Goal: Task Accomplishment & Management: Use online tool/utility

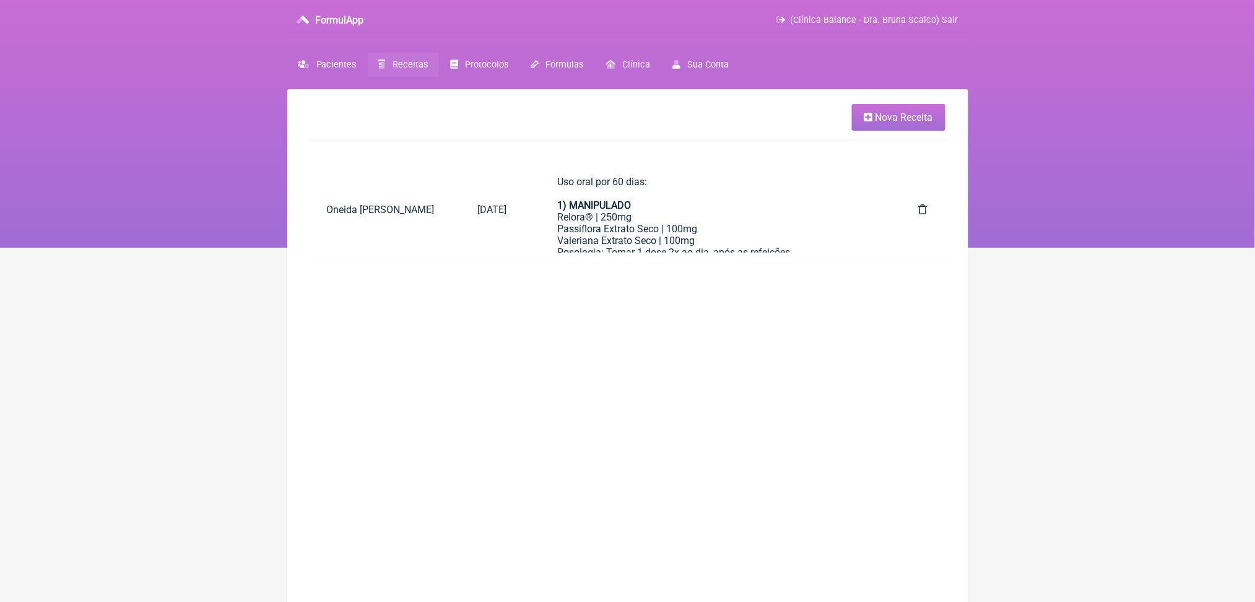
scroll to position [683, 0]
click at [875, 121] on span "Nova Receita" at bounding box center [904, 117] width 58 height 12
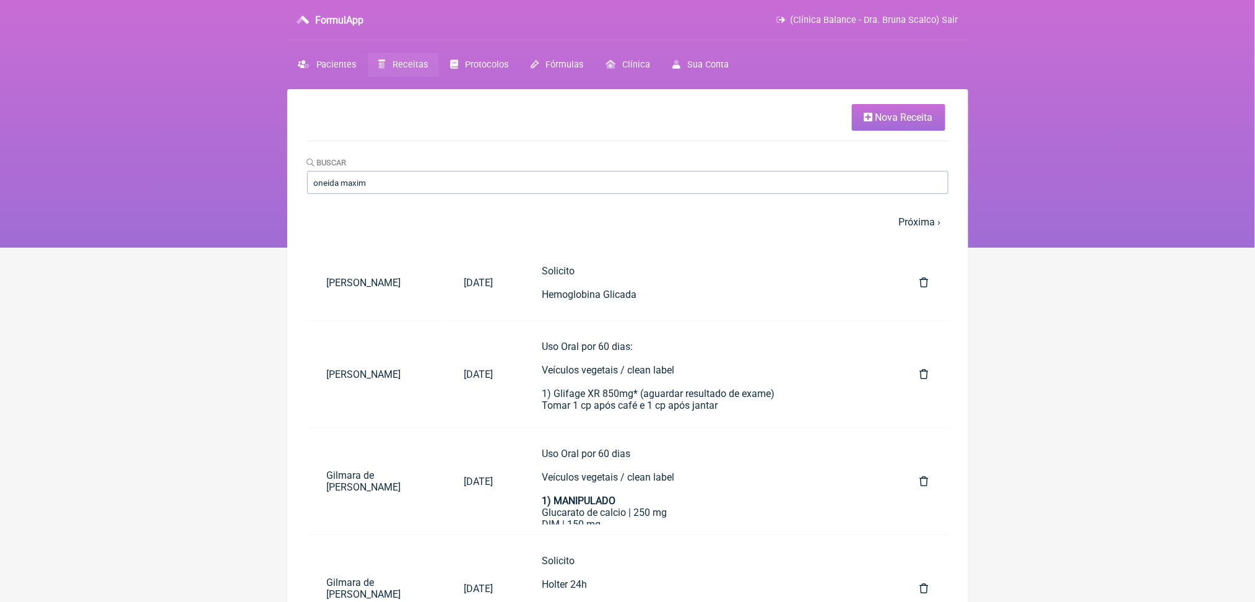
click at [1186, 184] on nav "FormulApp (Clínica Balance - Dra. Bruna Scalco) Sair [GEOGRAPHIC_DATA] Receitas…" at bounding box center [627, 124] width 1255 height 248
click at [470, 194] on input "oneida maxim" at bounding box center [627, 182] width 641 height 23
type input "oneida maximo"
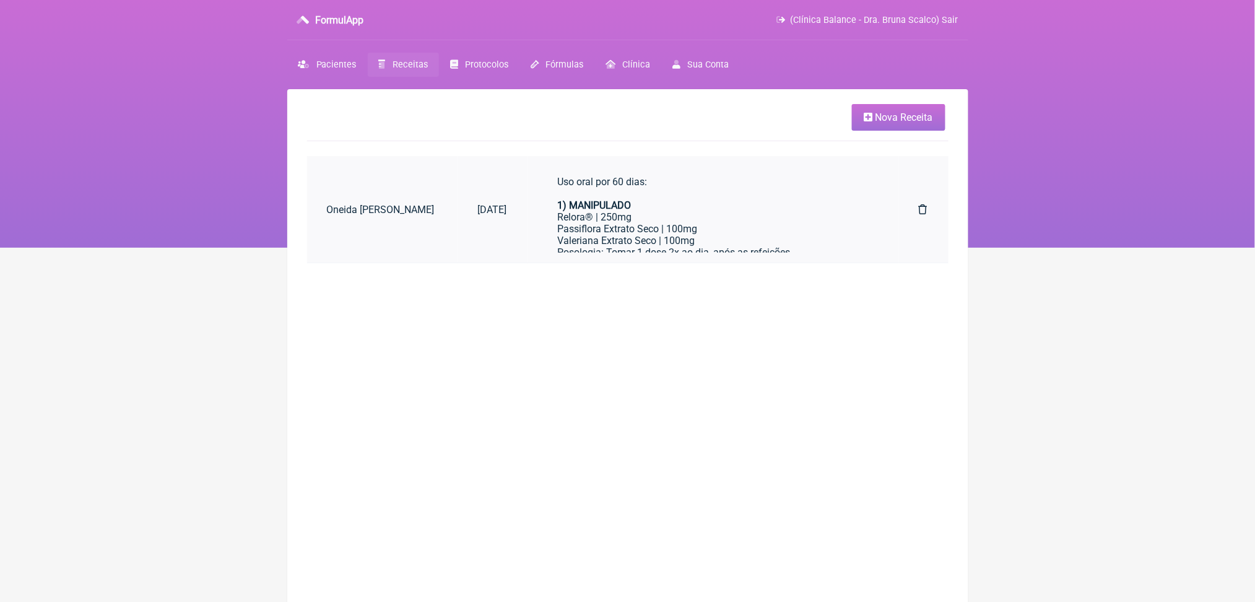
click at [717, 241] on div "Uso oral por 60 dias: 1) MANIPULADO Relora® | 250mg Passiflora Extrato Seco | 1…" at bounding box center [712, 429] width 311 height 507
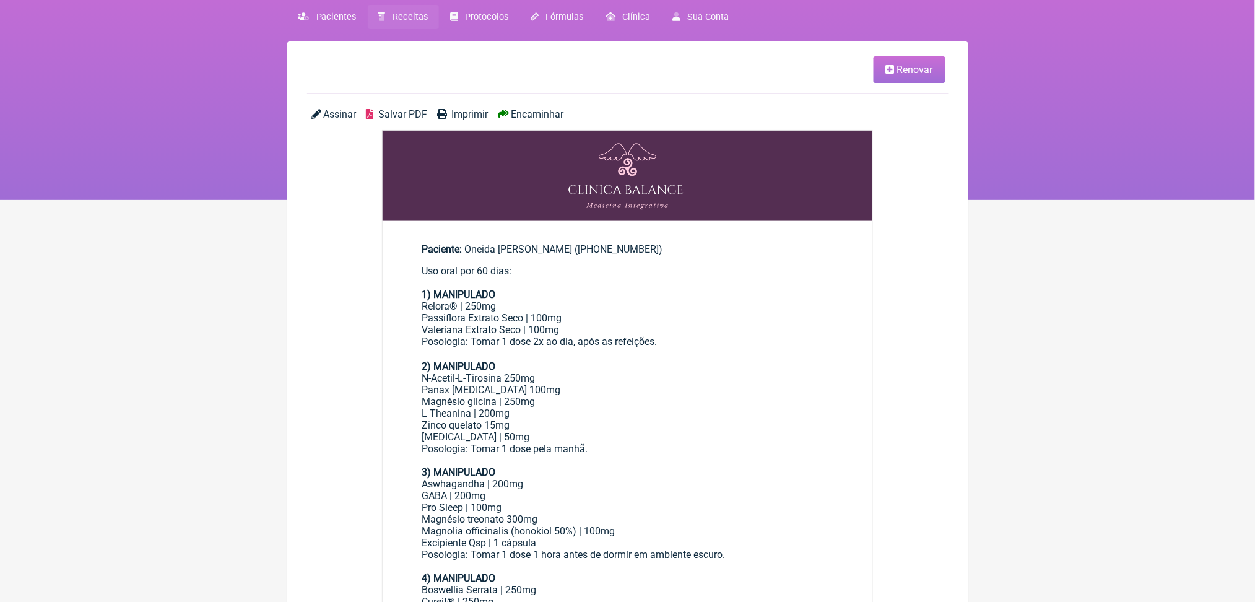
scroll to position [31, 0]
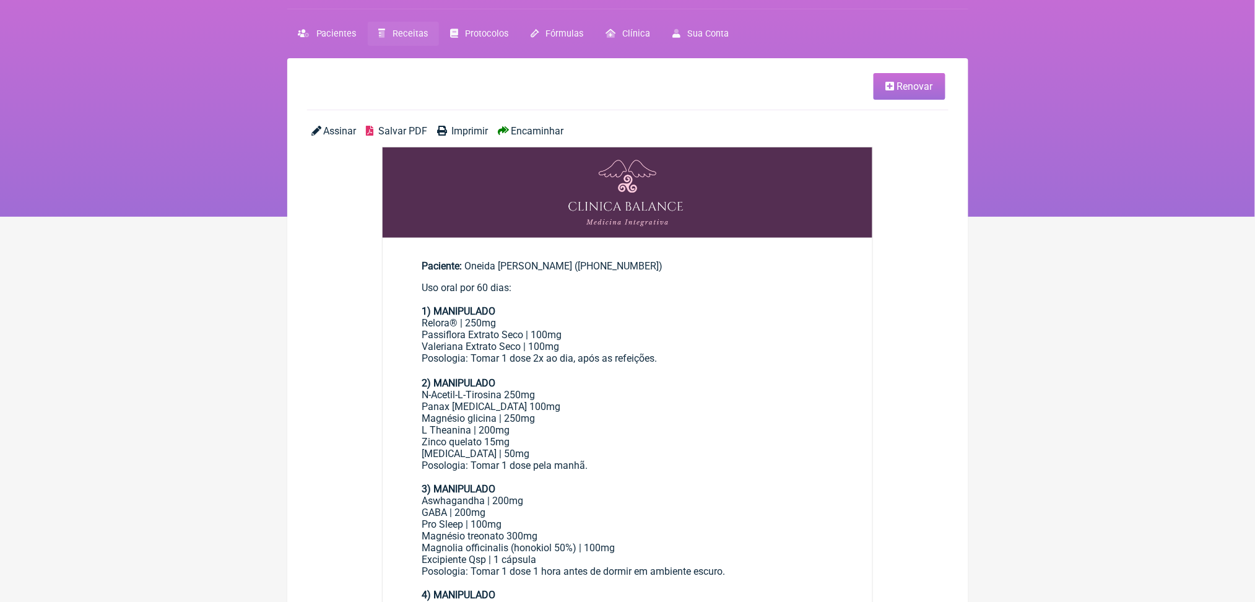
click at [875, 89] on link "Renovar" at bounding box center [909, 86] width 72 height 27
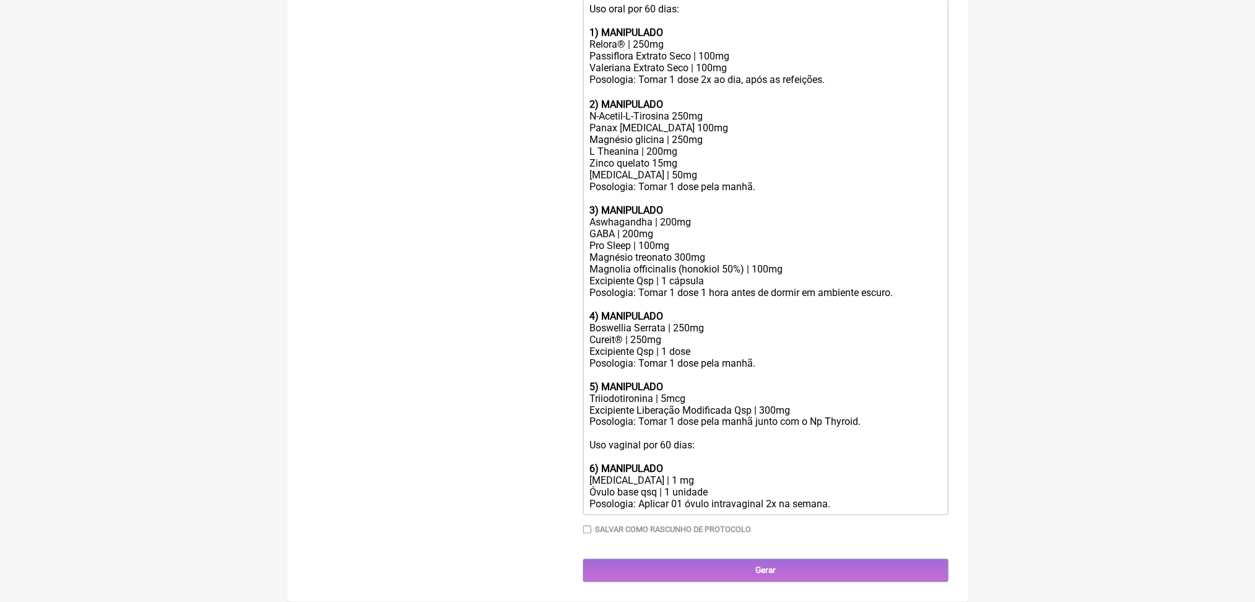
scroll to position [604, 0]
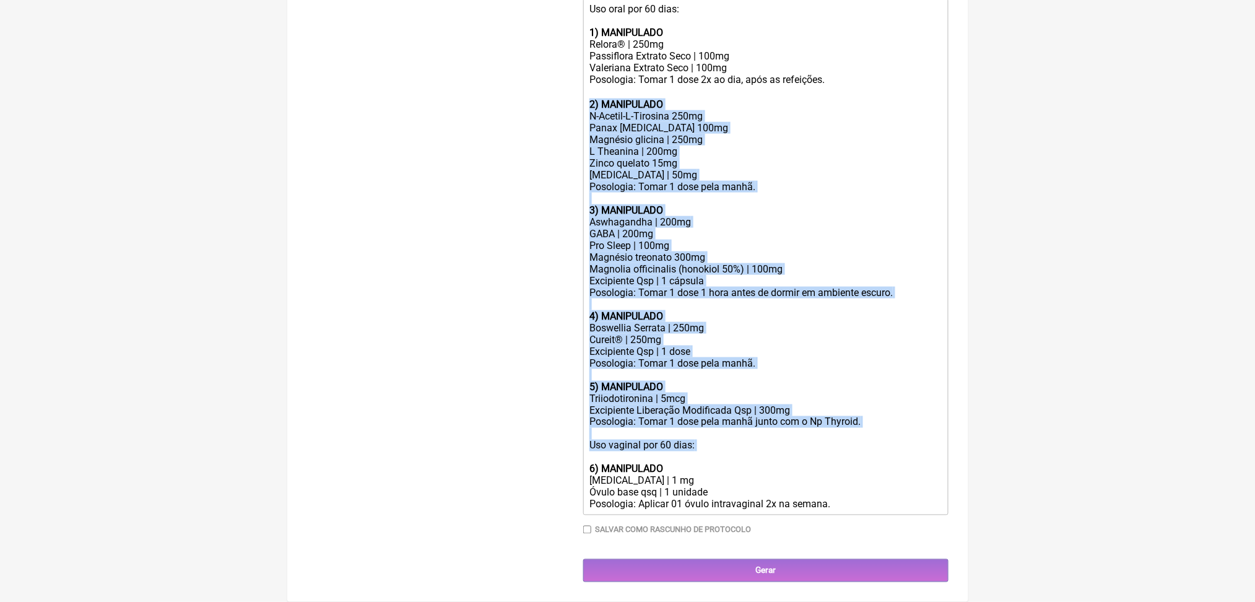
drag, startPoint x: 592, startPoint y: 64, endPoint x: 784, endPoint y: 557, distance: 529.2
click at [784, 515] on trix-editor "Uso oral por 60 dias: 1) MANIPULADO Relora® | 250mg Passiflora Extrato Seco | 1…" at bounding box center [765, 257] width 365 height 516
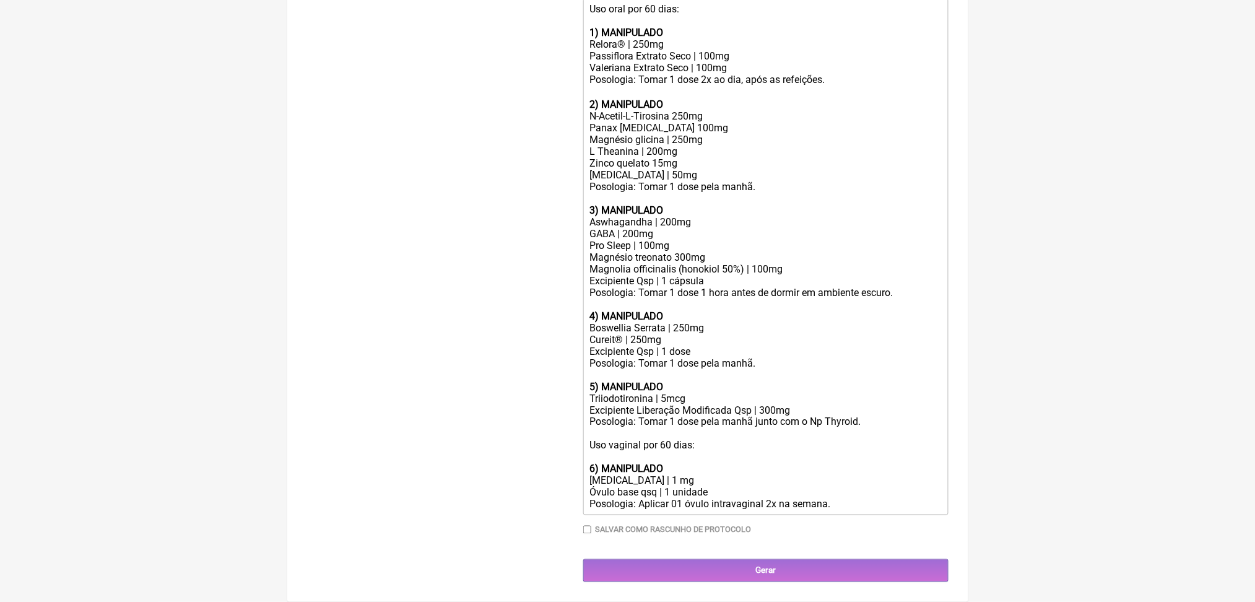
scroll to position [248, 0]
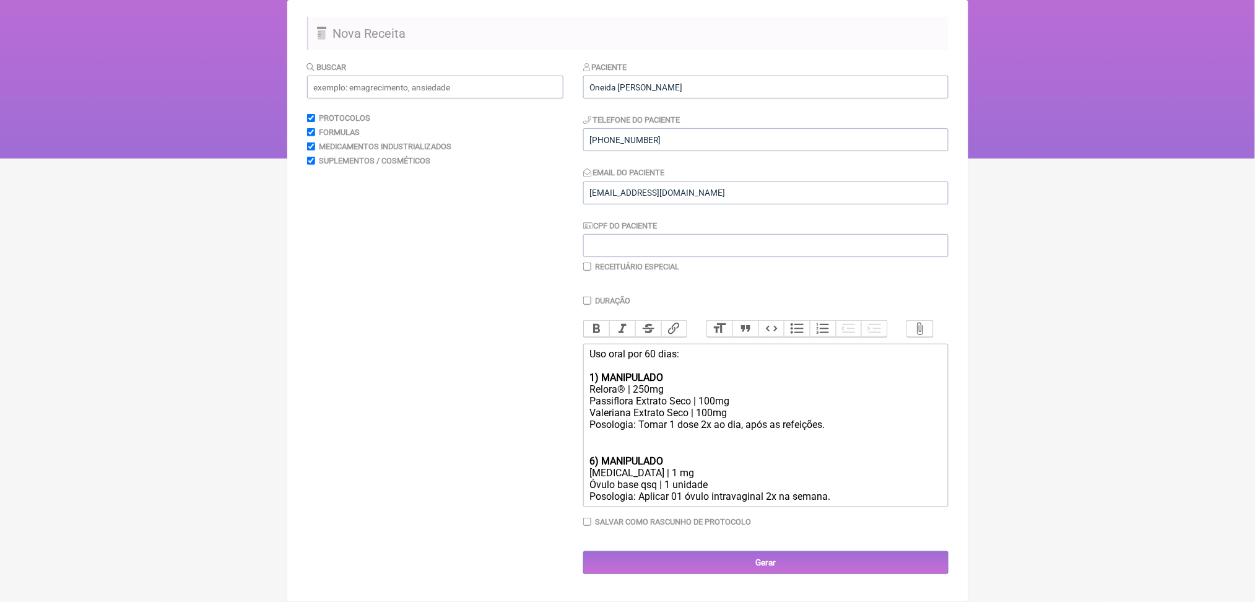
drag, startPoint x: 596, startPoint y: 416, endPoint x: 925, endPoint y: 487, distance: 336.8
click at [925, 487] on trix-editor "Uso oral por 60 dias: 1) MANIPULADO Relora® | 250mg Passiflora Extrato Seco | 1…" at bounding box center [765, 425] width 365 height 163
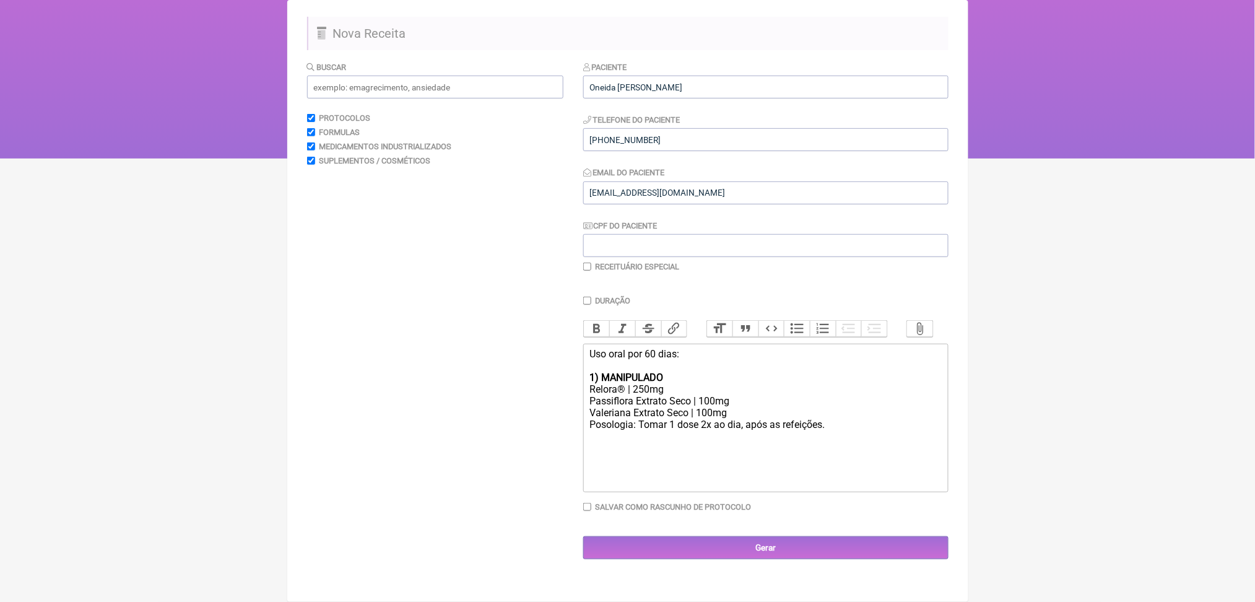
type trix-editor "<div>Uso oral por 60 dias:<br><br><strong>1) MANIPULADO <br></strong>Relora® | …"
click at [811, 559] on input "Gerar" at bounding box center [765, 547] width 365 height 23
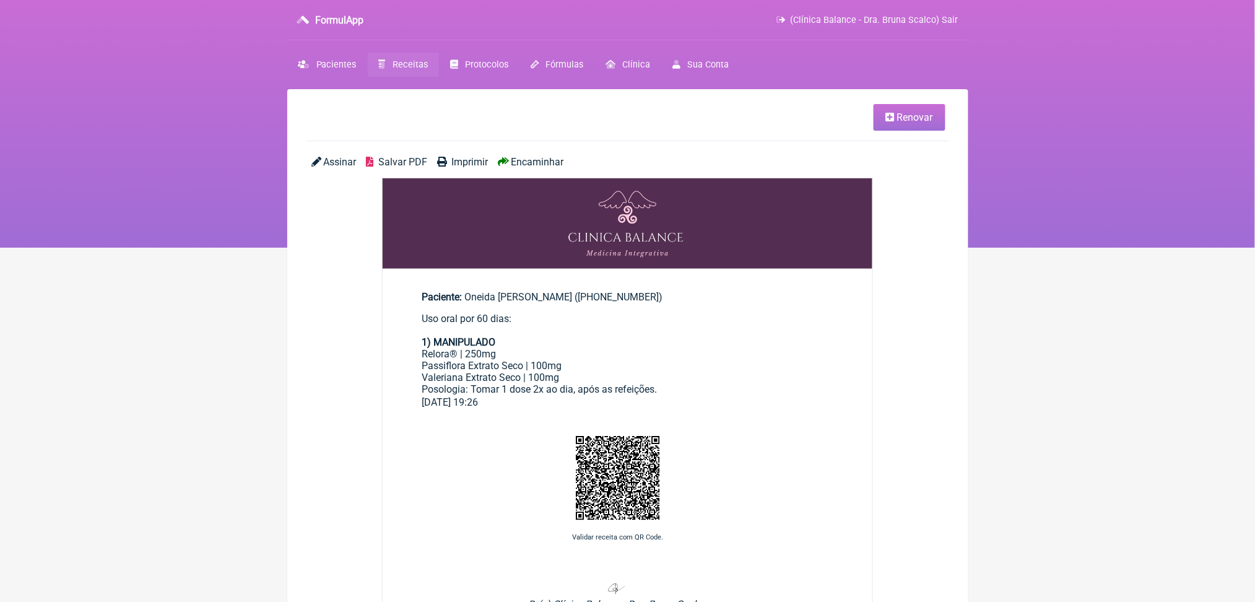
click at [419, 168] on span "Salvar PDF" at bounding box center [402, 162] width 49 height 12
click at [886, 121] on icon at bounding box center [890, 117] width 9 height 10
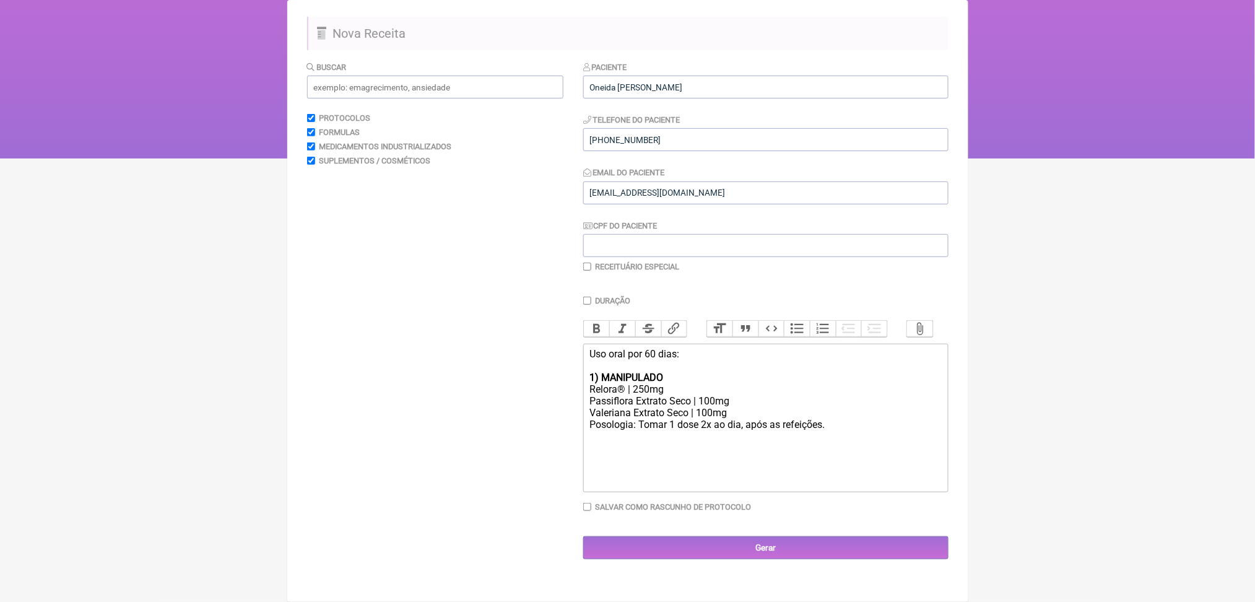
scroll to position [201, 0]
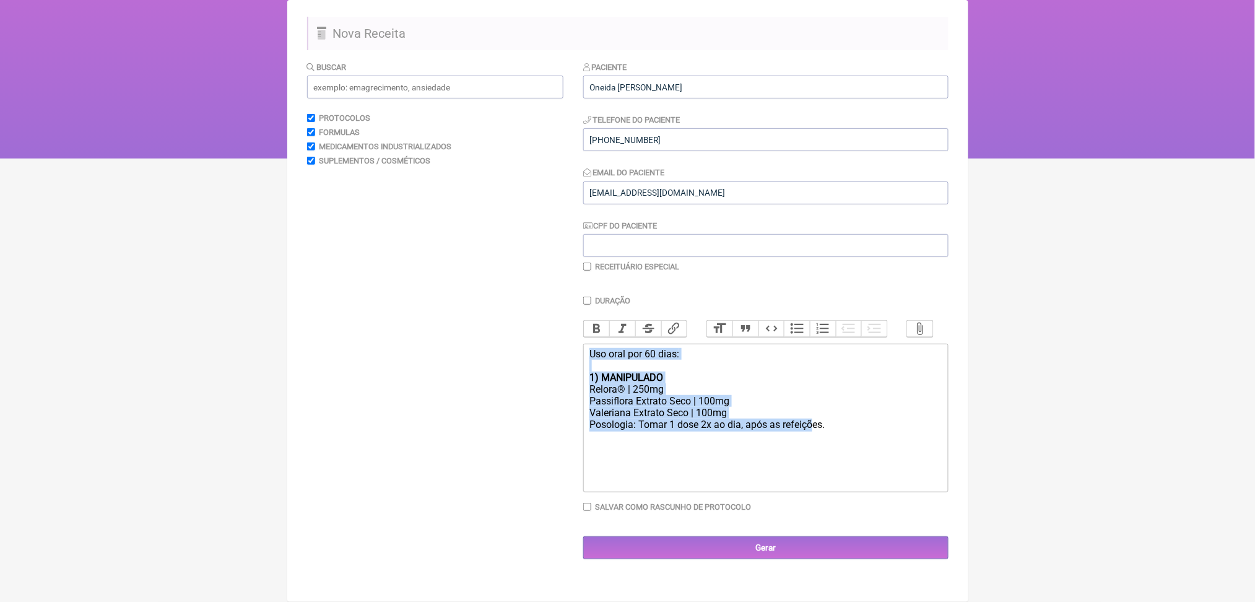
drag, startPoint x: 877, startPoint y: 440, endPoint x: 546, endPoint y: 325, distance: 350.4
click at [546, 325] on form "Buscar Protocolos Formulas Medicamentos Industrializados Suplementos / Cosmétic…" at bounding box center [627, 310] width 641 height 499
click at [867, 469] on trix-editor "Uso oral por 60 dias: 1) MANIPULADO Relora® | 250mg Passiflora Extrato Seco | 1…" at bounding box center [765, 418] width 365 height 149
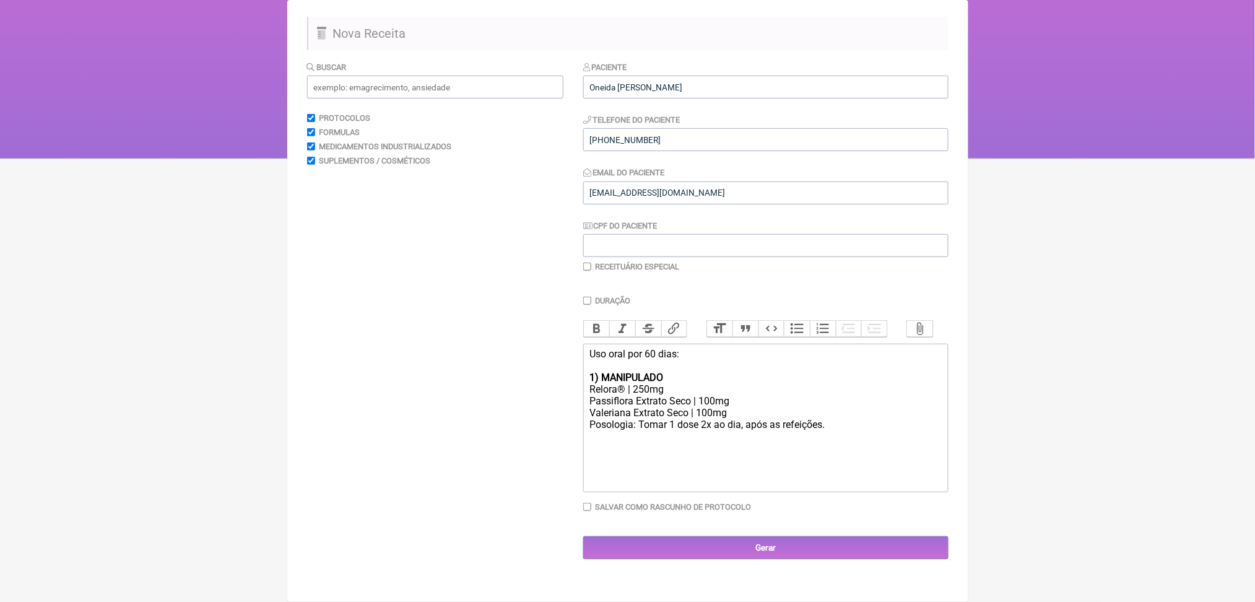
drag, startPoint x: 914, startPoint y: 438, endPoint x: 573, endPoint y: 344, distance: 354.3
click at [573, 344] on form "Buscar Protocolos Formulas Medicamentos Industrializados Suplementos / Cosmétic…" at bounding box center [627, 310] width 641 height 499
copy div "Uso oral por 60 dias: 1) MANIPULADO Relora® | 250mg Passiflora Extrato Seco | 1…"
paste trix-editor "<div><br>Oral use for 60 days:<br><br>1) MANIPULATED<br>Relora® | 250mg<br>Pass…"
click at [600, 358] on div "Oral use for 60 days: 1) MANIPULATED Relora® | 250mg Passion Flower Dry Extract…" at bounding box center [765, 395] width 352 height 94
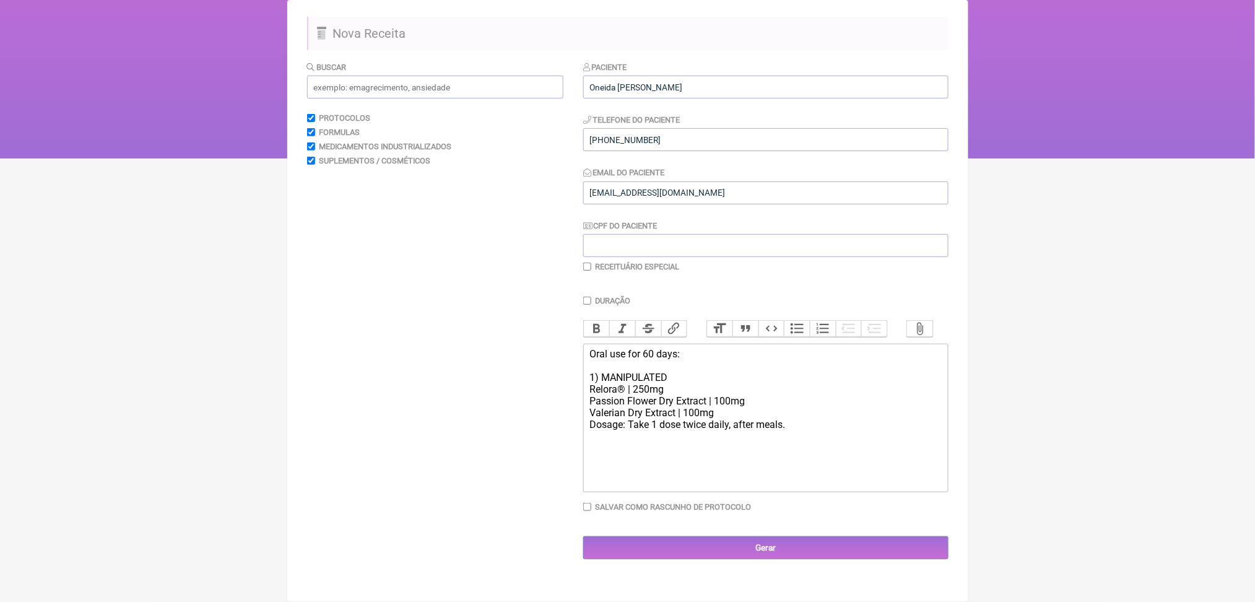
click at [628, 350] on div "Oral use for 60 days: 1) MANIPULATED Relora® | 250mg Passion Flower Dry Extract…" at bounding box center [765, 389] width 352 height 82
type trix-editor "<div>Use for 60 days:<br><br>1) MANIPULATED<br>Relora® | 250mg<br>Passion Flowe…"
click at [750, 559] on input "Gerar" at bounding box center [765, 547] width 365 height 23
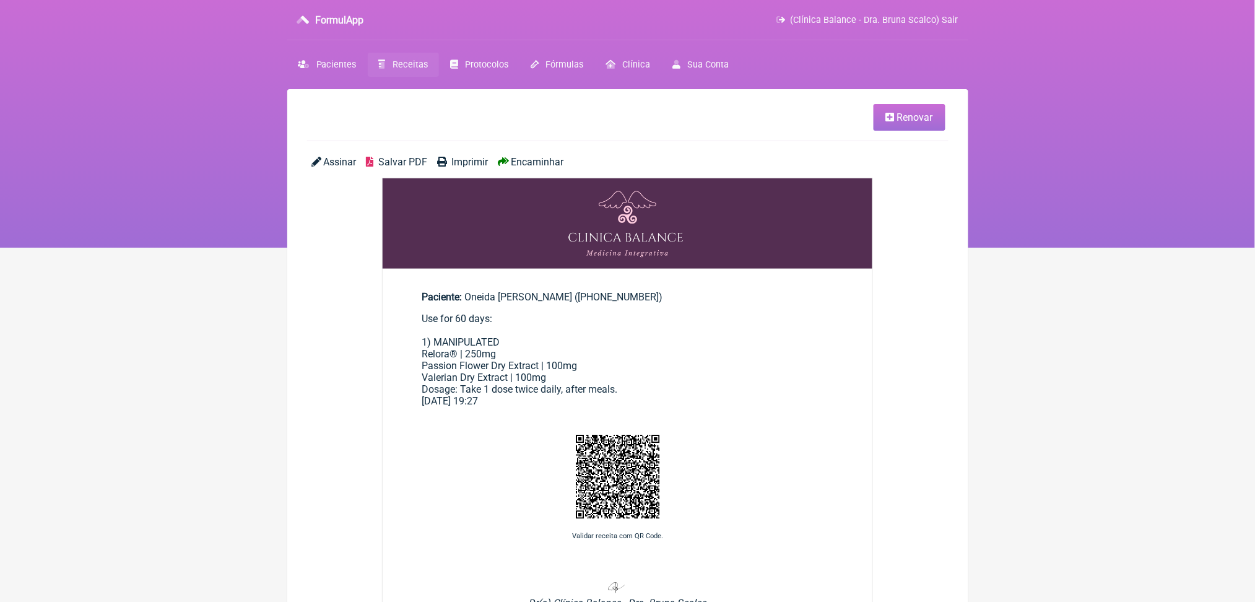
click at [410, 168] on span "Salvar PDF" at bounding box center [402, 162] width 49 height 12
click at [428, 70] on span "Receitas" at bounding box center [409, 64] width 35 height 11
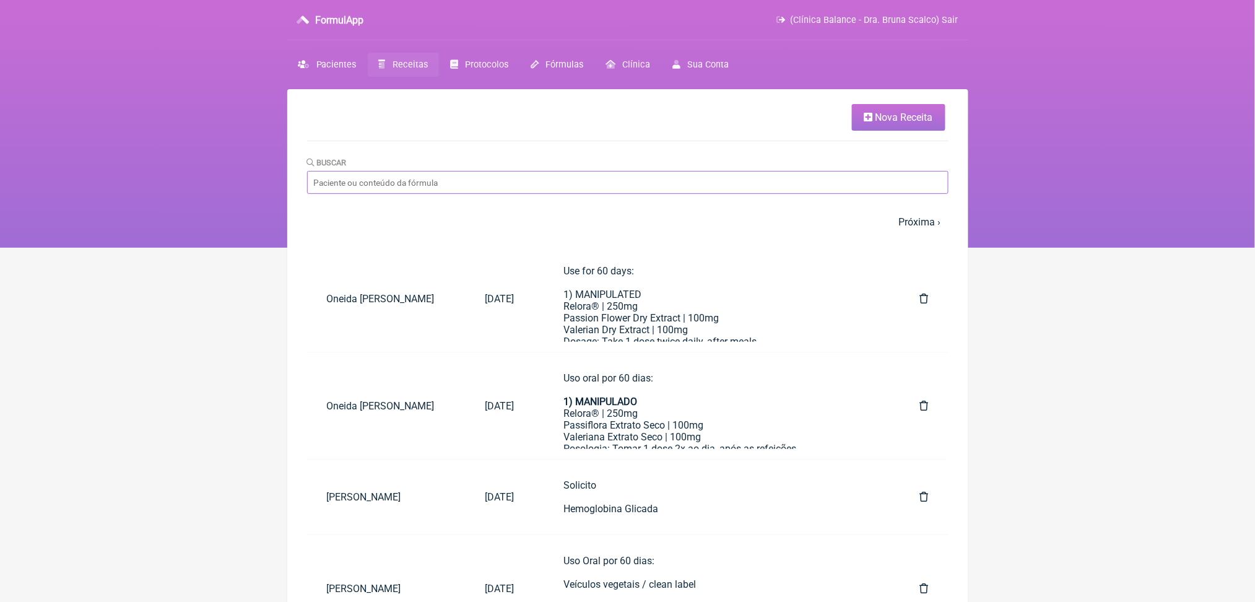
click at [527, 194] on input "Buscar" at bounding box center [627, 182] width 641 height 23
type input "oneida maximo"
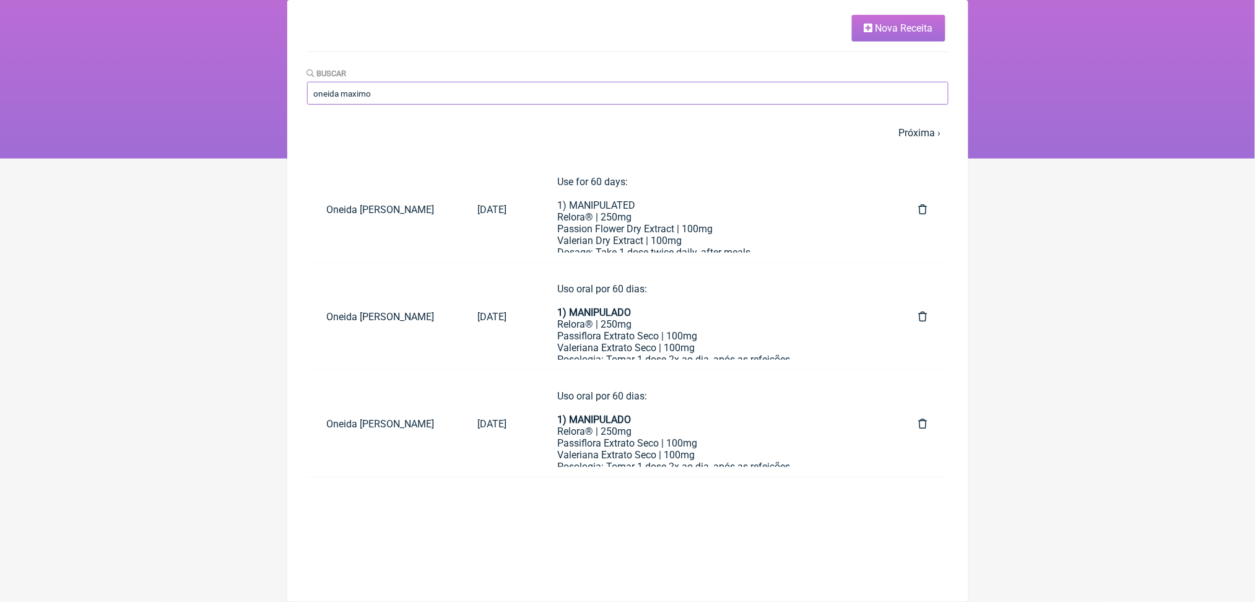
scroll to position [89, 0]
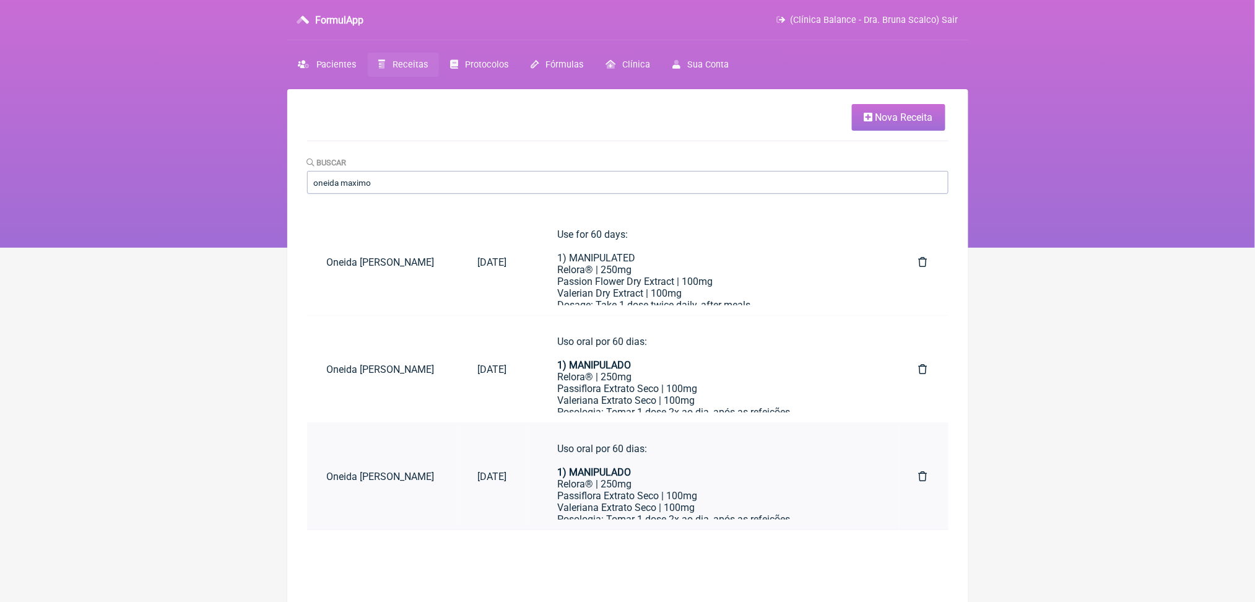
scroll to position [683, 0]
click at [667, 500] on div "Uso oral por 60 dias: 1) MANIPULADO Relora® | 250mg Passiflora Extrato Seco | 1…" at bounding box center [712, 255] width 311 height 507
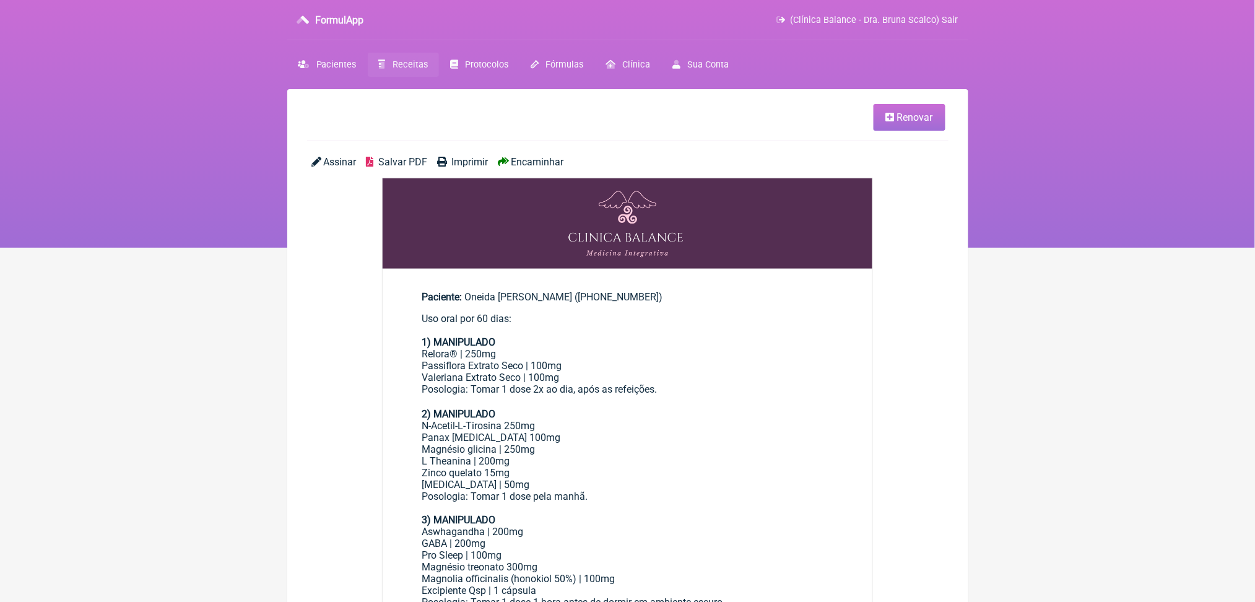
click at [897, 118] on span "Renovar" at bounding box center [915, 117] width 36 height 12
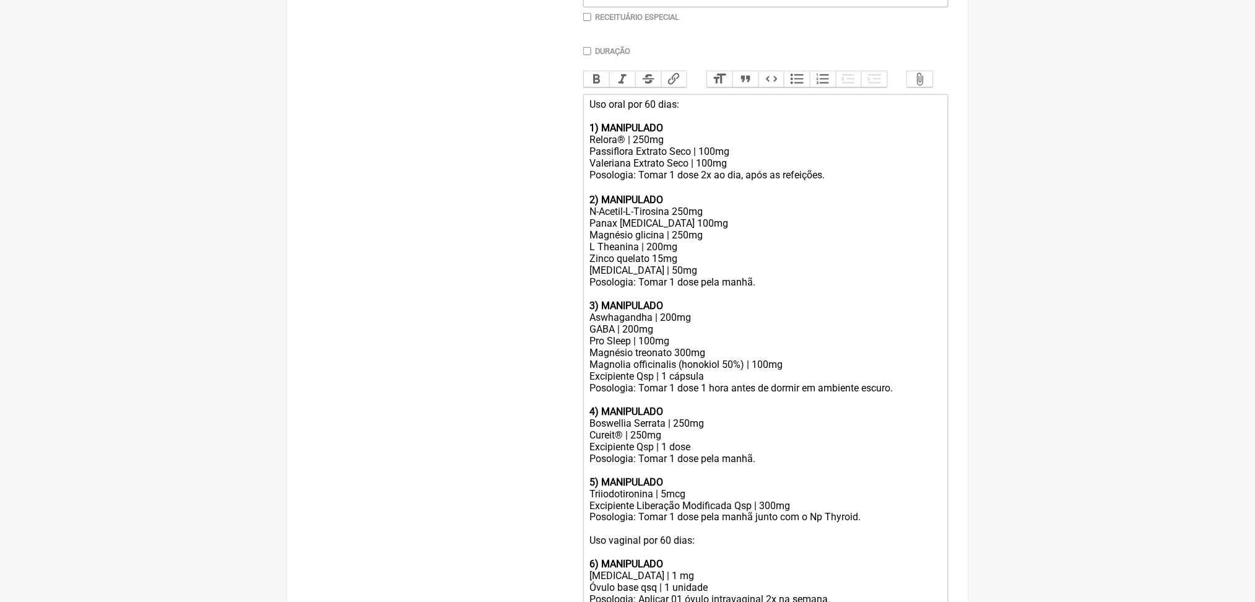
scroll to position [351, 0]
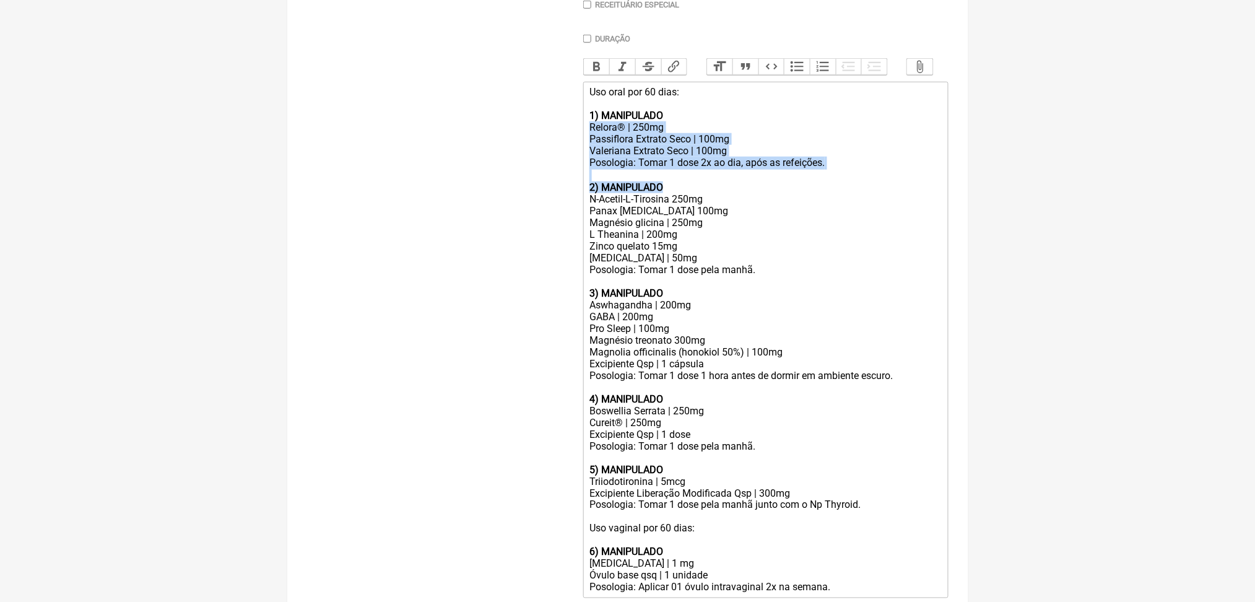
drag, startPoint x: 591, startPoint y: 238, endPoint x: 711, endPoint y: 312, distance: 140.4
click at [711, 312] on trix-editor "Uso oral por 60 dias: 1) MANIPULADO Relora® | 250mg Passiflora Extrato Seco | 1…" at bounding box center [765, 340] width 365 height 516
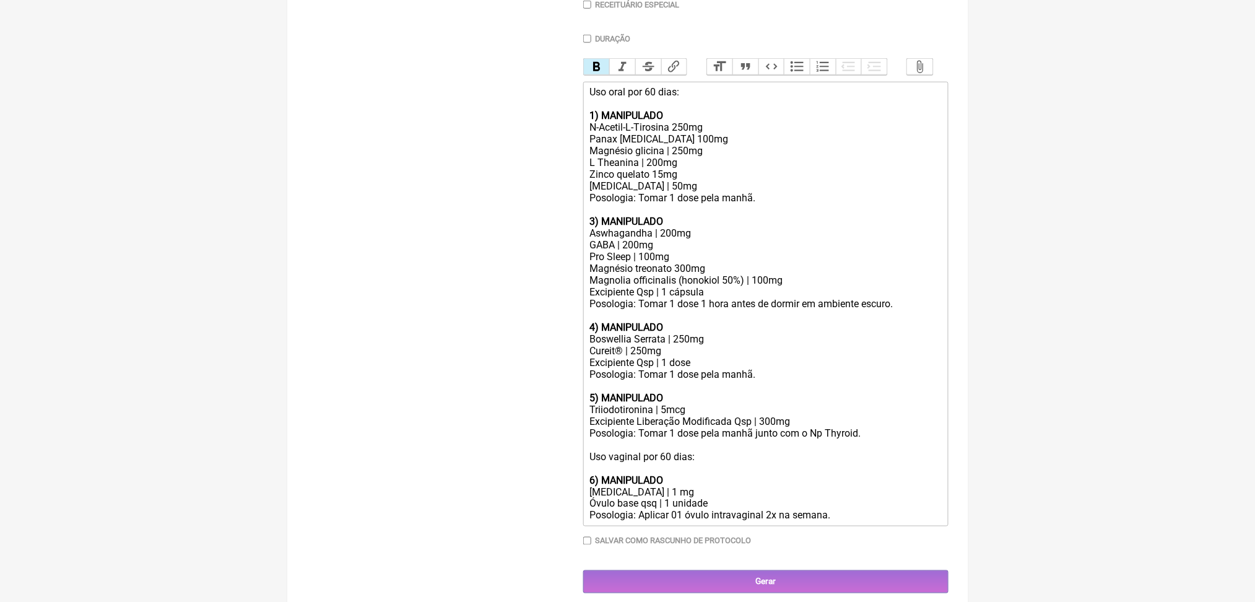
click at [600, 227] on strong "3) MANIPULADO" at bounding box center [626, 221] width 74 height 12
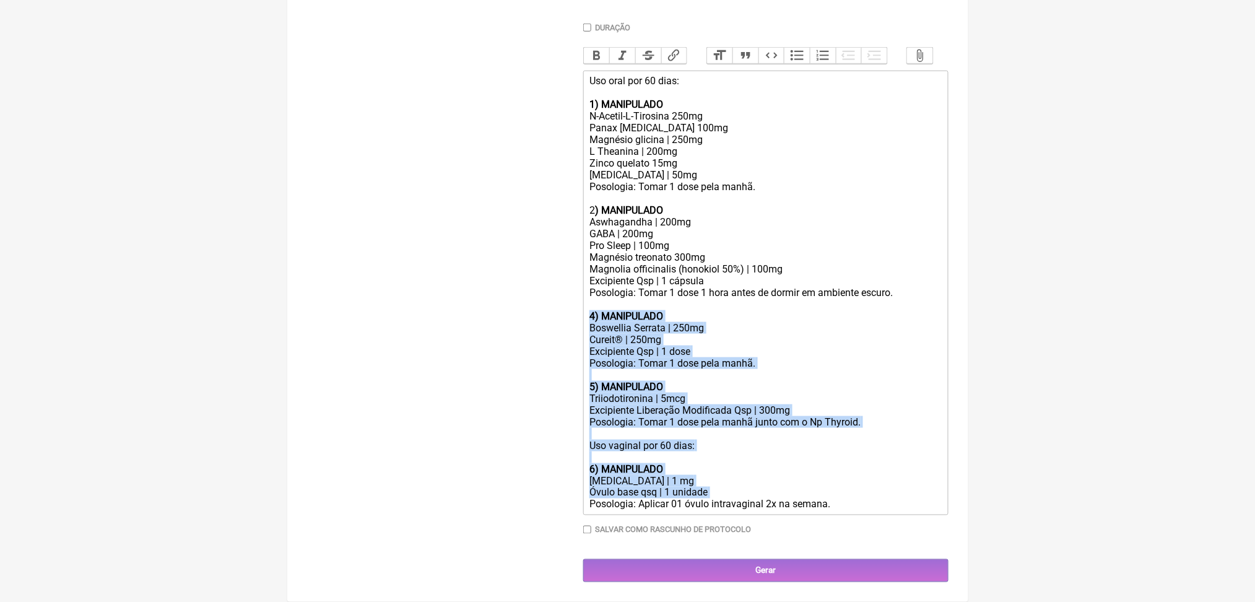
scroll to position [641, 0]
drag, startPoint x: 593, startPoint y: 509, endPoint x: 922, endPoint y: 487, distance: 329.4
click at [922, 487] on trix-editor "Uso oral por 60 dias: 1) MANIPULADO N-Acetil-L-Tirosina 250mg Panax ginseng 100…" at bounding box center [765, 293] width 365 height 444
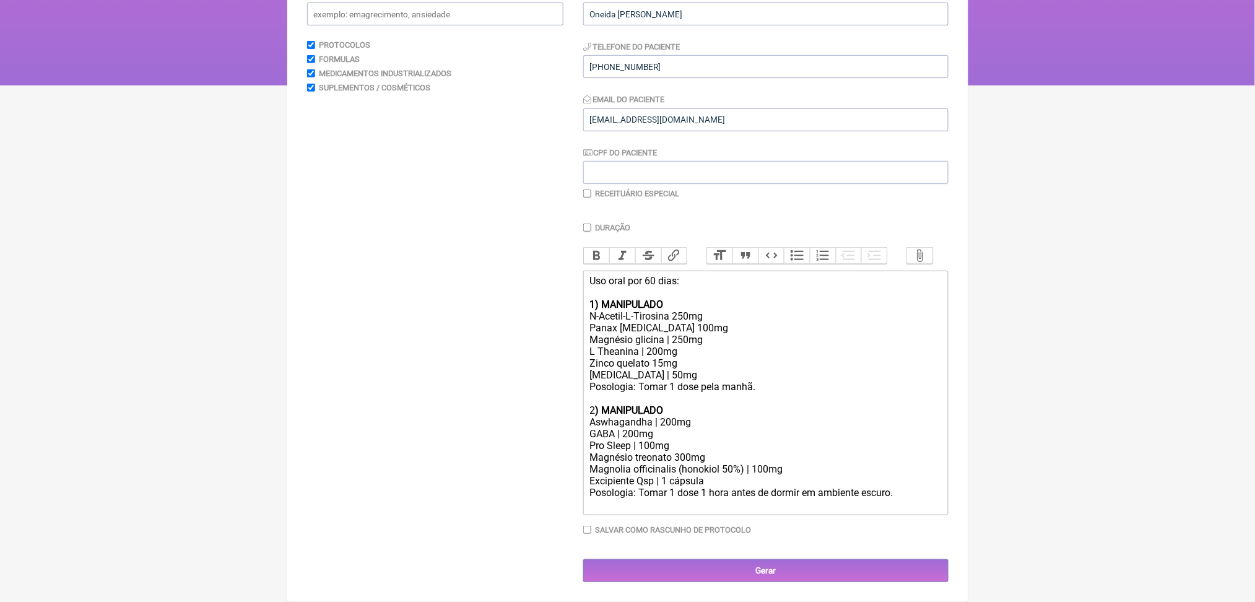
scroll to position [353, 0]
type trix-editor "<div>Uso oral por 60 dias:<br><br><strong>1) MANIPULADO&nbsp; <br></strong>N-Ac…"
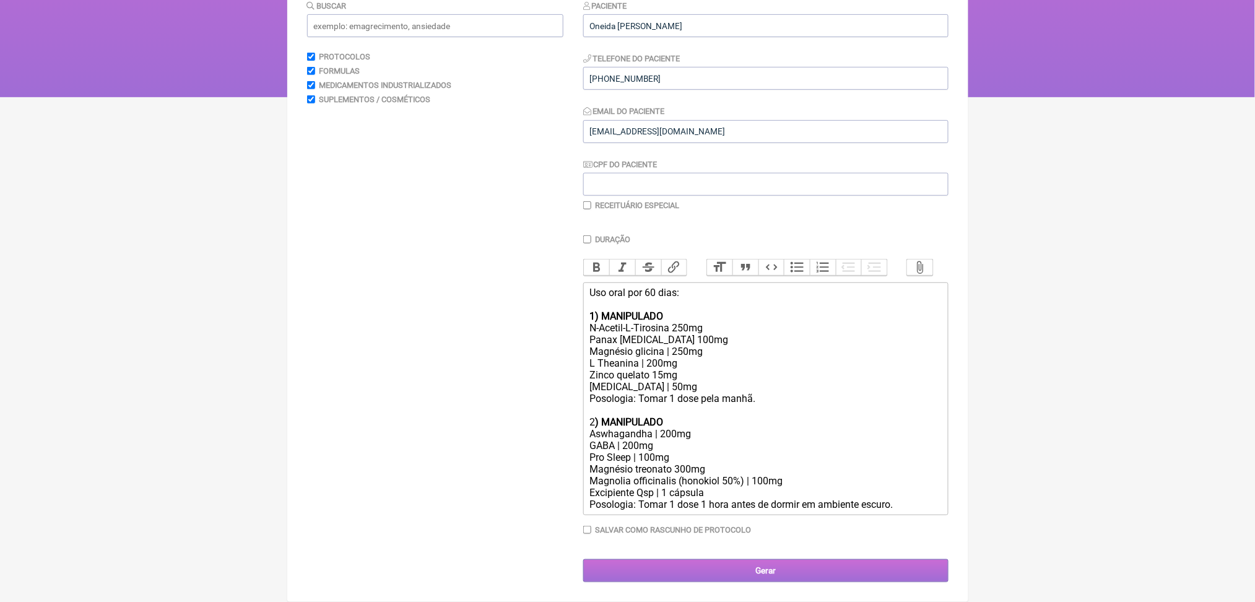
click at [801, 560] on input "Gerar" at bounding box center [765, 570] width 365 height 23
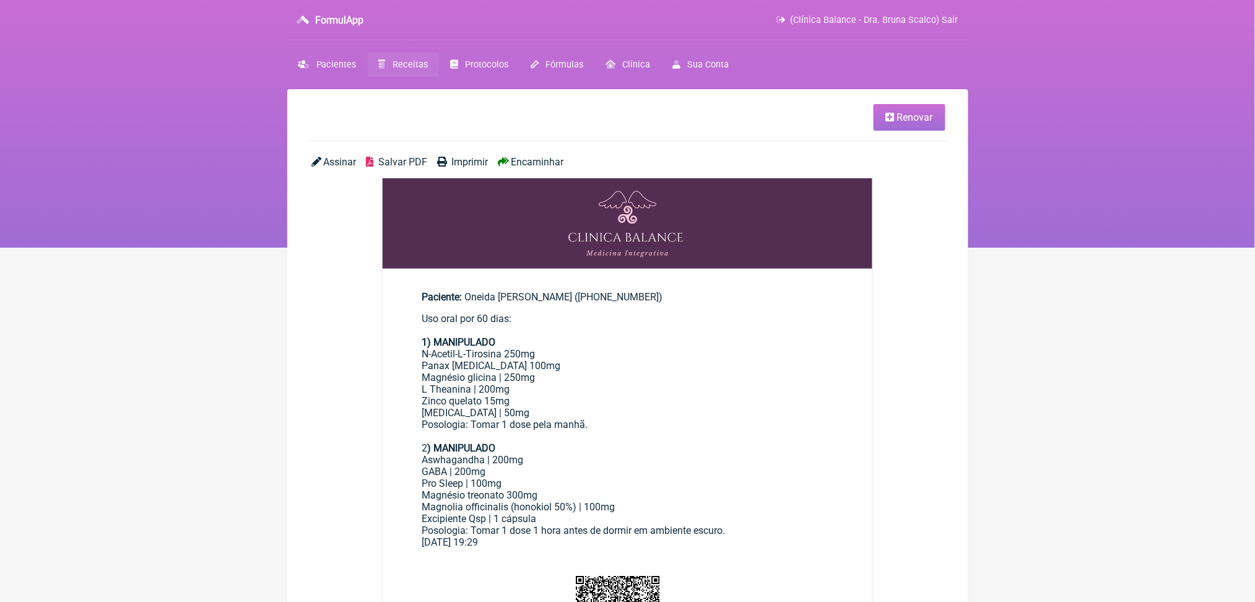
click at [423, 168] on span "Salvar PDF" at bounding box center [402, 162] width 49 height 12
click at [885, 113] on link "Renovar" at bounding box center [909, 117] width 72 height 27
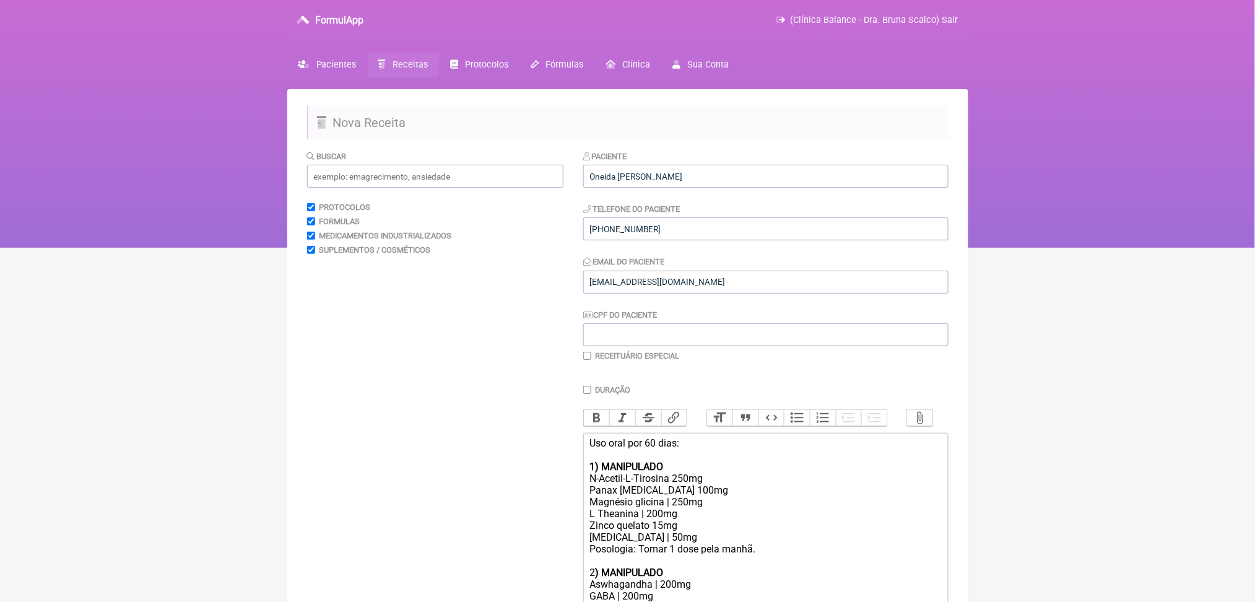
scroll to position [353, 0]
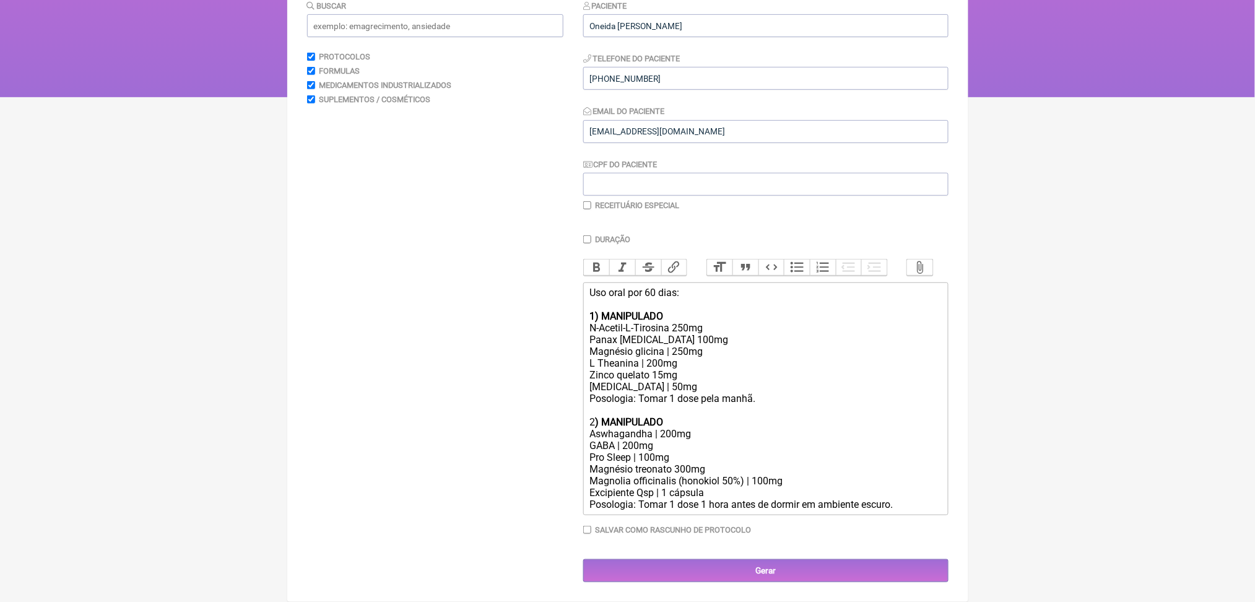
drag, startPoint x: 714, startPoint y: 479, endPoint x: 548, endPoint y: 194, distance: 330.1
click at [548, 194] on form "Buscar Protocolos Formulas Medicamentos Industrializados Suplementos / Cosmétic…" at bounding box center [627, 290] width 641 height 583
copy div "Uso oral por 60 dias: 1) MANIPULADO N-Acetil-L-Tirosina 250mg Panax ginseng 100…"
paste trix-editor "<pre>Oral use for 60 days: 1) MANIPULATED N-Acetyl-L-Tyrosine 250mg Panax ginse…"
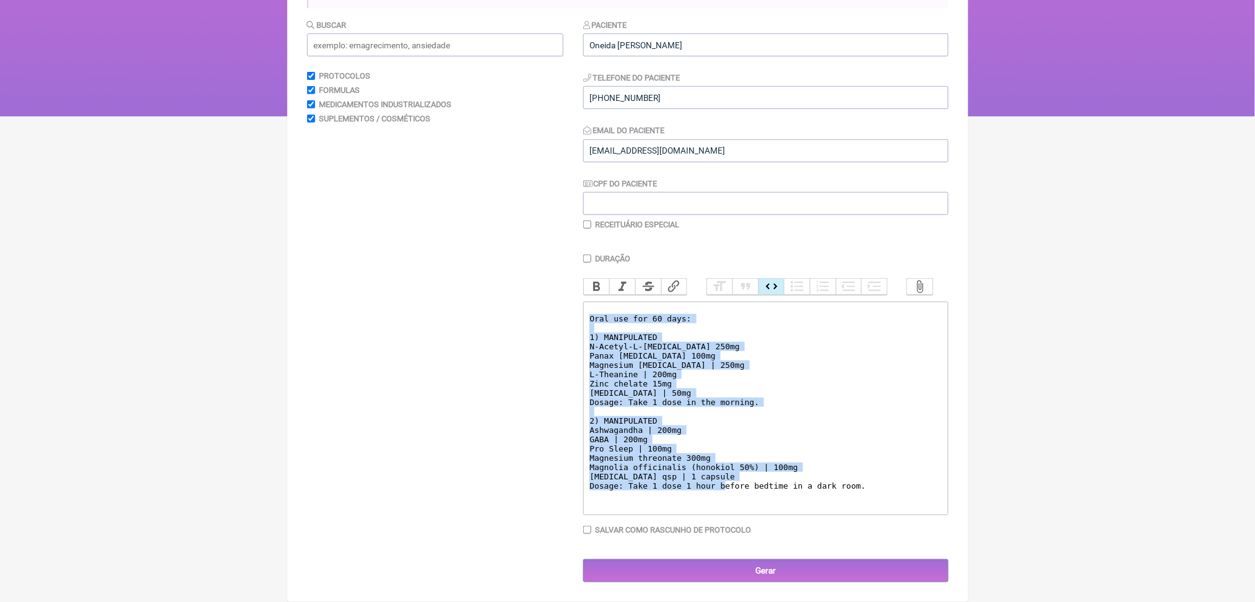
drag, startPoint x: 926, startPoint y: 456, endPoint x: 532, endPoint y: 209, distance: 465.1
click at [532, 209] on form "Buscar Protocolos Formulas Medicamentos Industrializados Suplementos / Cosmétic…" at bounding box center [627, 300] width 641 height 563
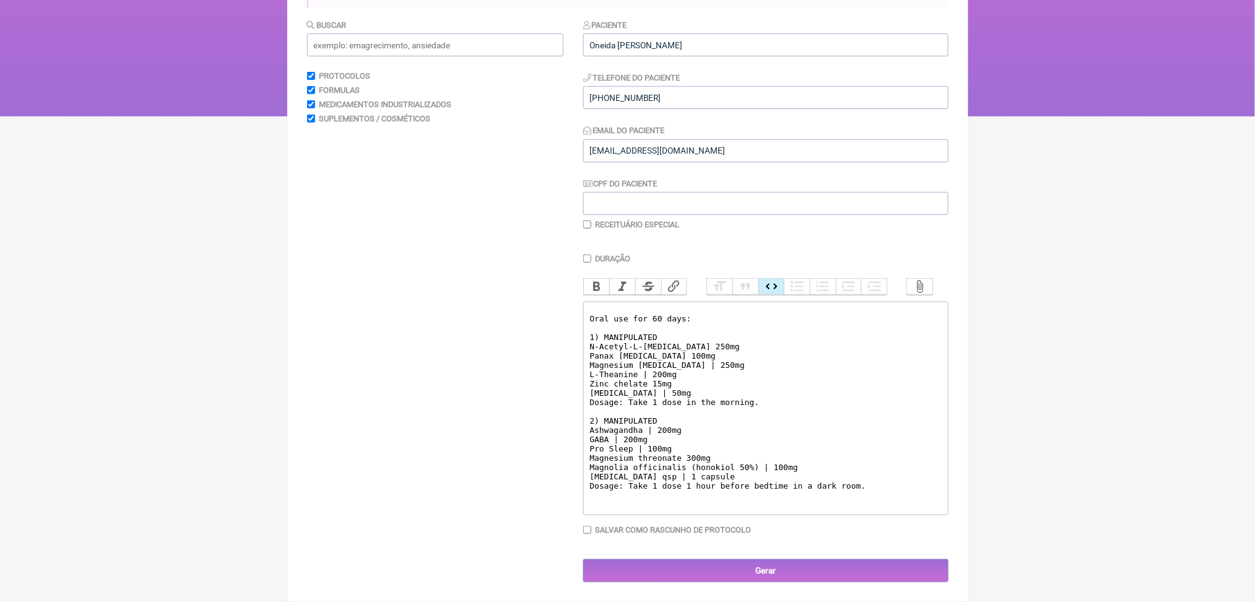
click at [603, 314] on pre "Oral use for 60 days: 1) MANIPULATED N-Acetyl-L-Tyrosine 250mg Panax ginseng 10…" at bounding box center [765, 402] width 352 height 176
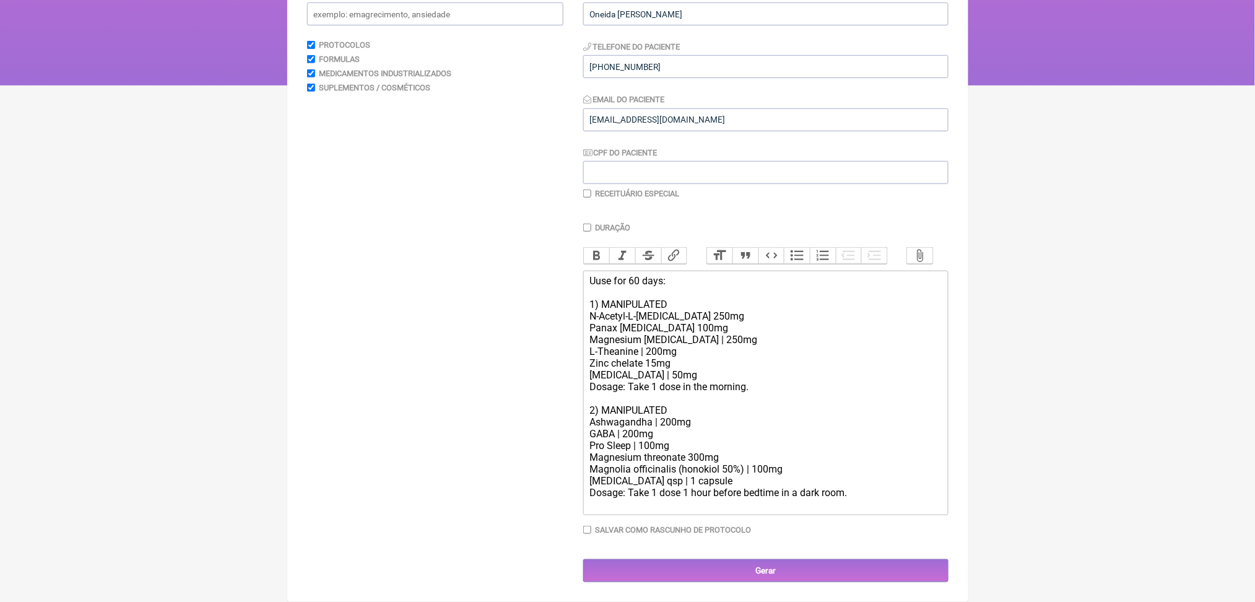
scroll to position [353, 0]
click at [695, 275] on div "Use for 60 days: 1) MANIPULATED N-Acetyl-L-Tyrosine 250mg Panax ginseng 100mg M…" at bounding box center [765, 386] width 352 height 223
click at [914, 498] on div at bounding box center [765, 504] width 352 height 12
type trix-editor "<div>Use for 60 days:<br><br>1) MANIPULATED<br>N-Acetyl-L-Tyrosine 250mg<br>Pan…"
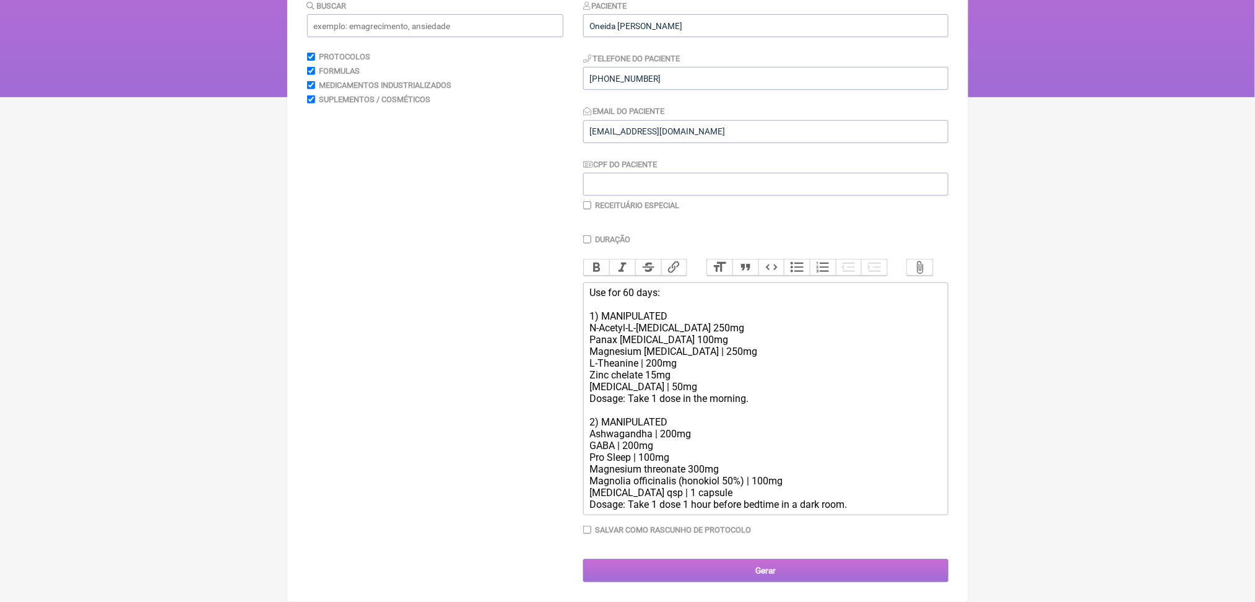
click at [779, 559] on input "Gerar" at bounding box center [765, 570] width 365 height 23
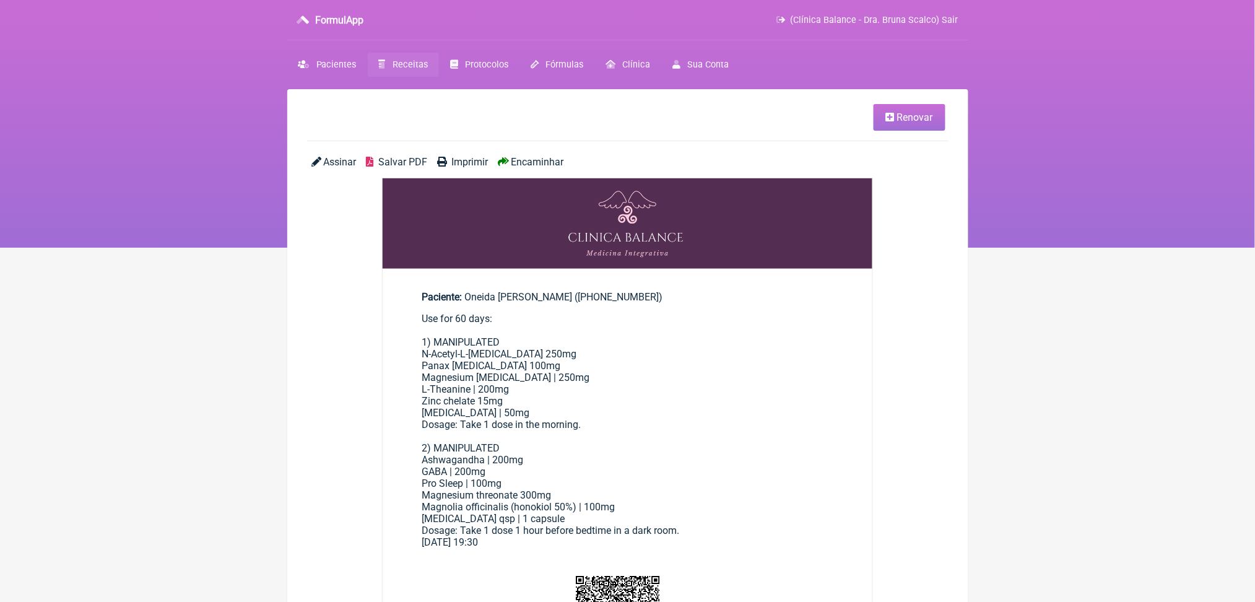
click at [421, 178] on div "Assinar Salvar PDF Imprimir Encaminhar" at bounding box center [627, 167] width 641 height 22
click at [421, 168] on span "Salvar PDF" at bounding box center [402, 162] width 49 height 12
click at [427, 70] on span "Receitas" at bounding box center [409, 64] width 35 height 11
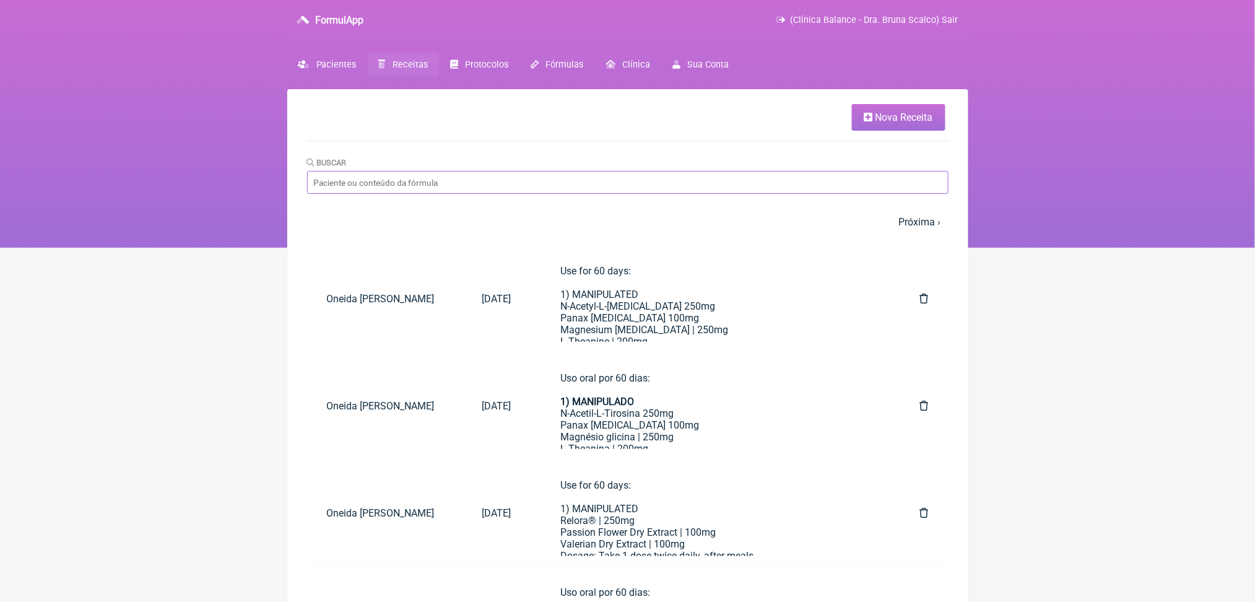
click at [446, 194] on input "Buscar" at bounding box center [627, 182] width 641 height 23
type input "oneida maximo"
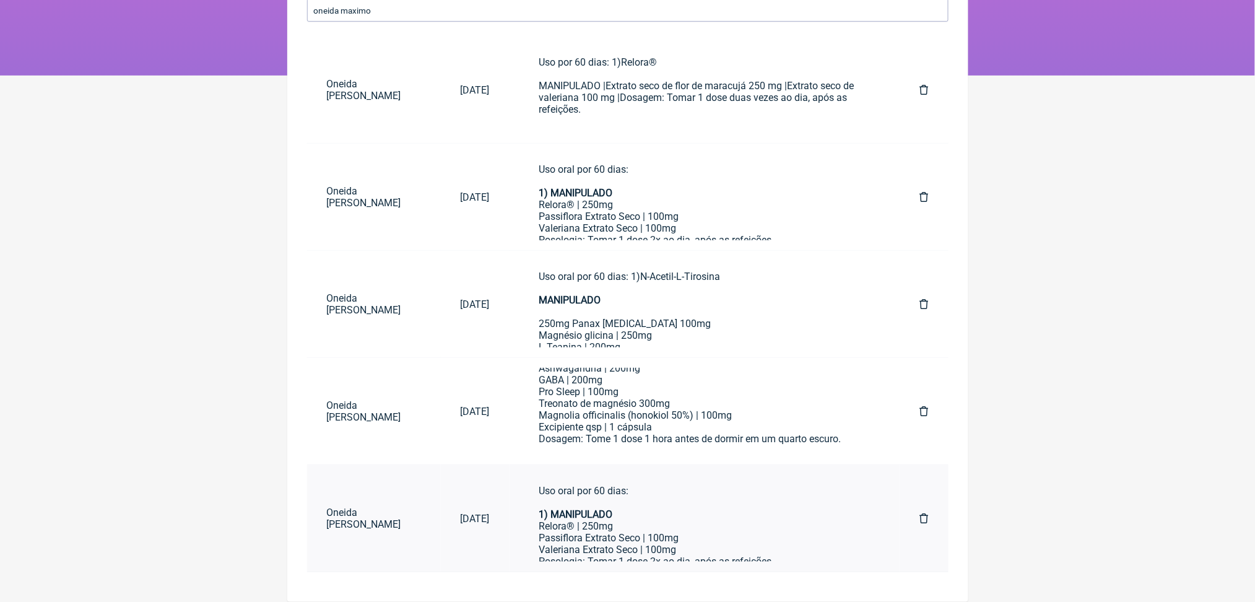
scroll to position [683, 0]
click at [644, 528] on font "Óvulo base qsq | 1 unidade" at bounding box center [598, 534] width 118 height 12
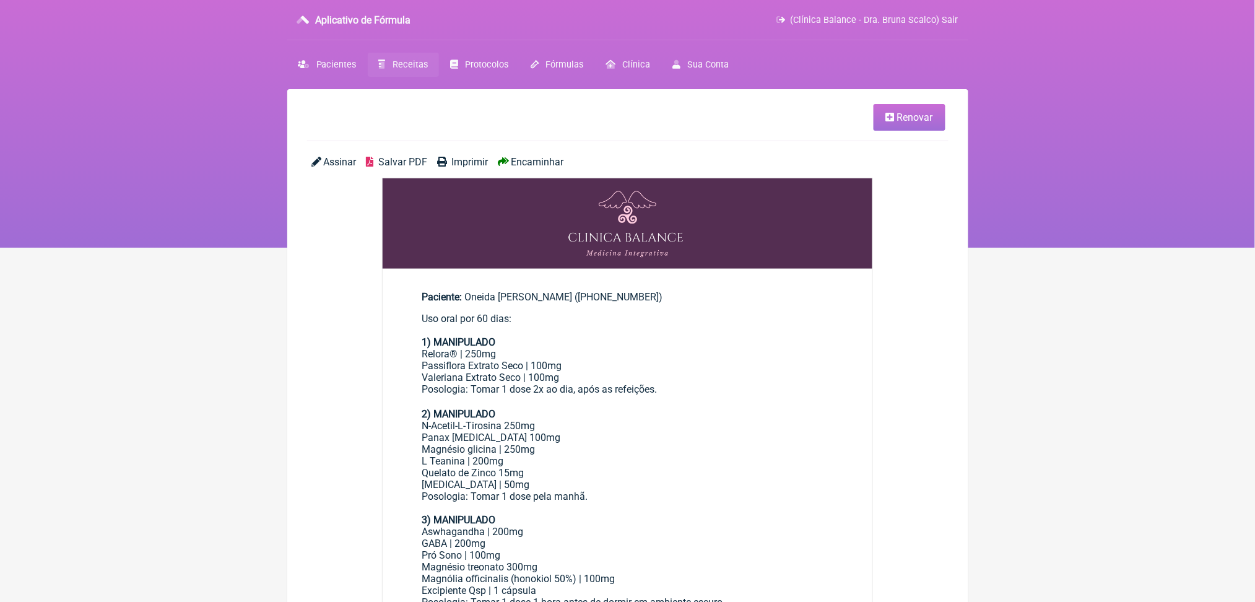
click at [897, 123] on font "Renovar" at bounding box center [915, 117] width 36 height 12
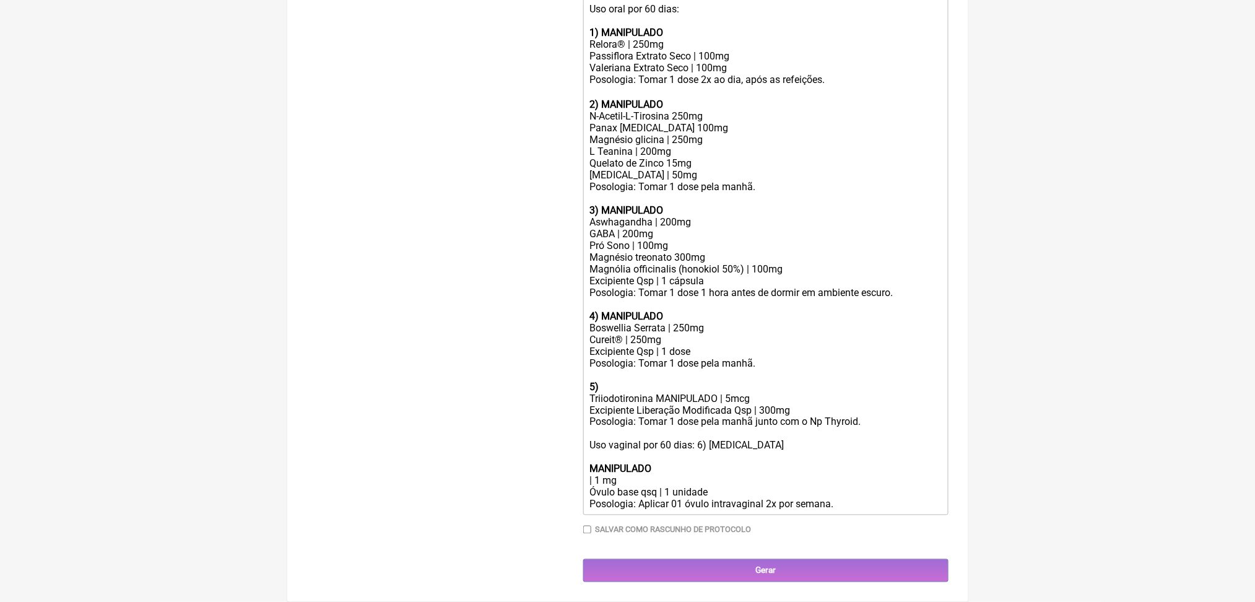
scroll to position [479, 0]
drag, startPoint x: 593, startPoint y: 92, endPoint x: 736, endPoint y: 441, distance: 377.3
click at [736, 441] on trix-editor "Uso oral por 60 dias: 1) MANIPULADO Relora® | 250mg Passiflora Extrato Seco | 1…" at bounding box center [765, 257] width 365 height 516
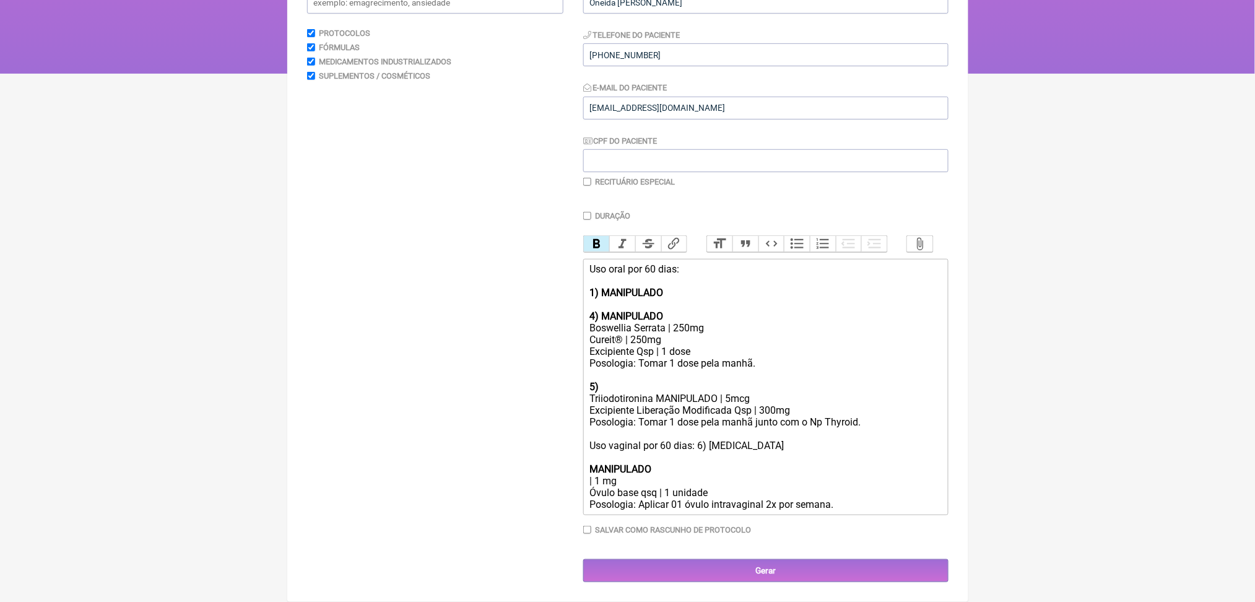
scroll to position [383, 0]
type trix-editor "<div>Uso oral por 60 dias: <br><br><strong>1) MANIPULADO</strong> <br><br><stro…"
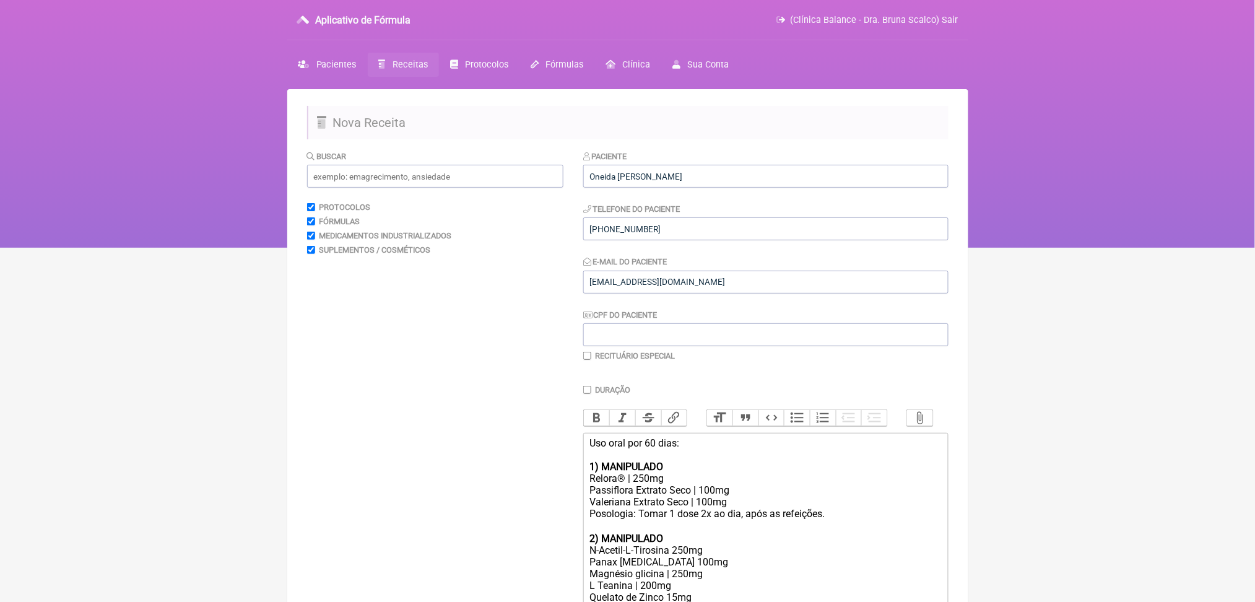
click at [444, 90] on main "Nova Receita [GEOGRAPHIC_DATA] Protocolos Fórmulas Medicamentos Industrializado…" at bounding box center [627, 562] width 681 height 947
click at [428, 70] on font "Receitas" at bounding box center [409, 64] width 35 height 11
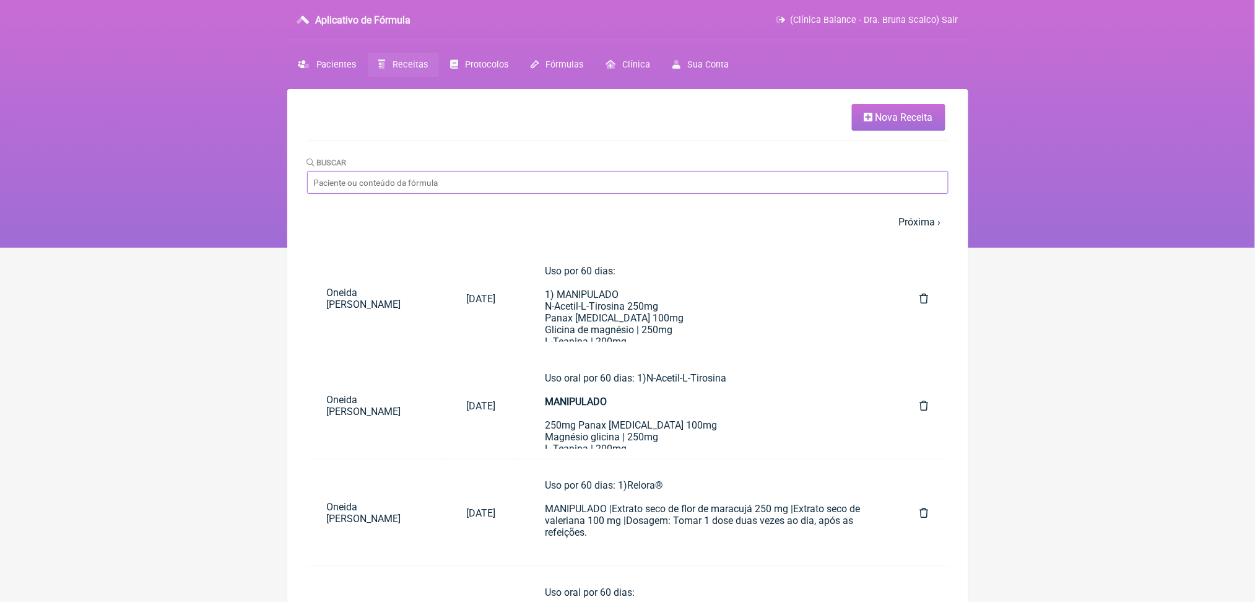
click at [481, 194] on input "Buscar" at bounding box center [627, 182] width 641 height 23
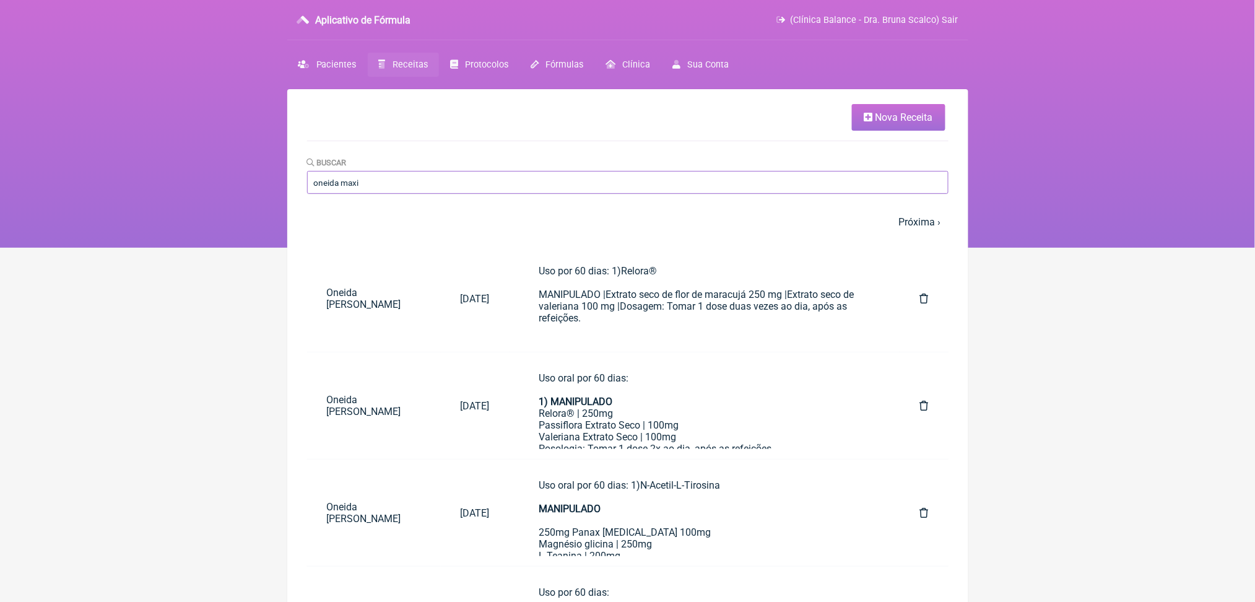
scroll to position [281, 0]
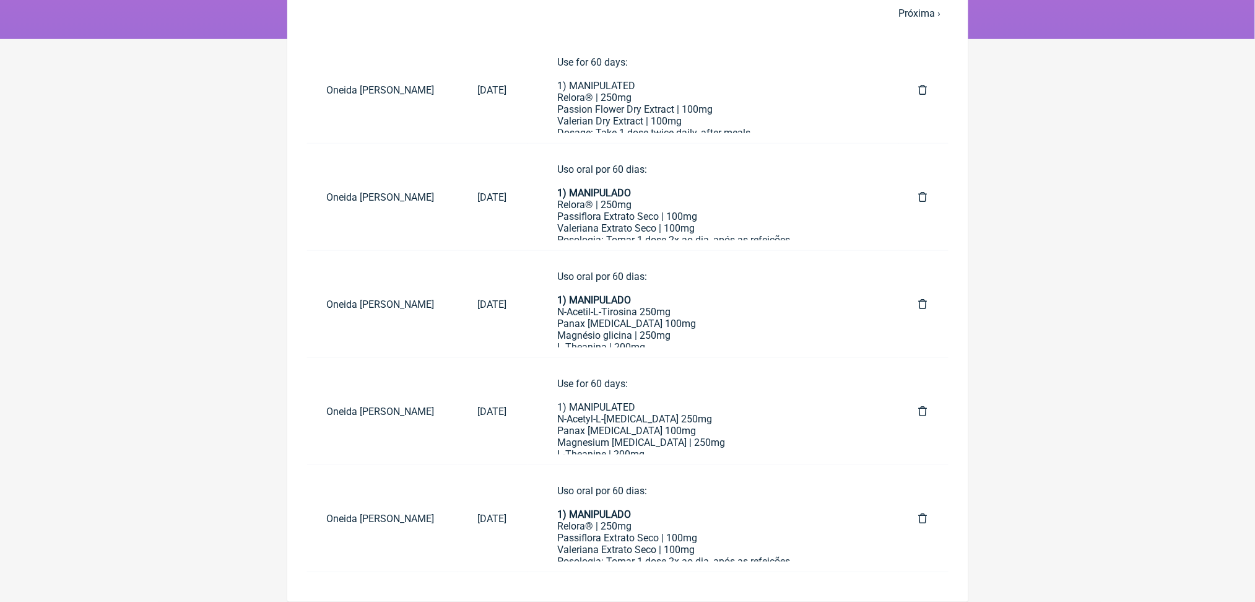
type input "oneida maxi"
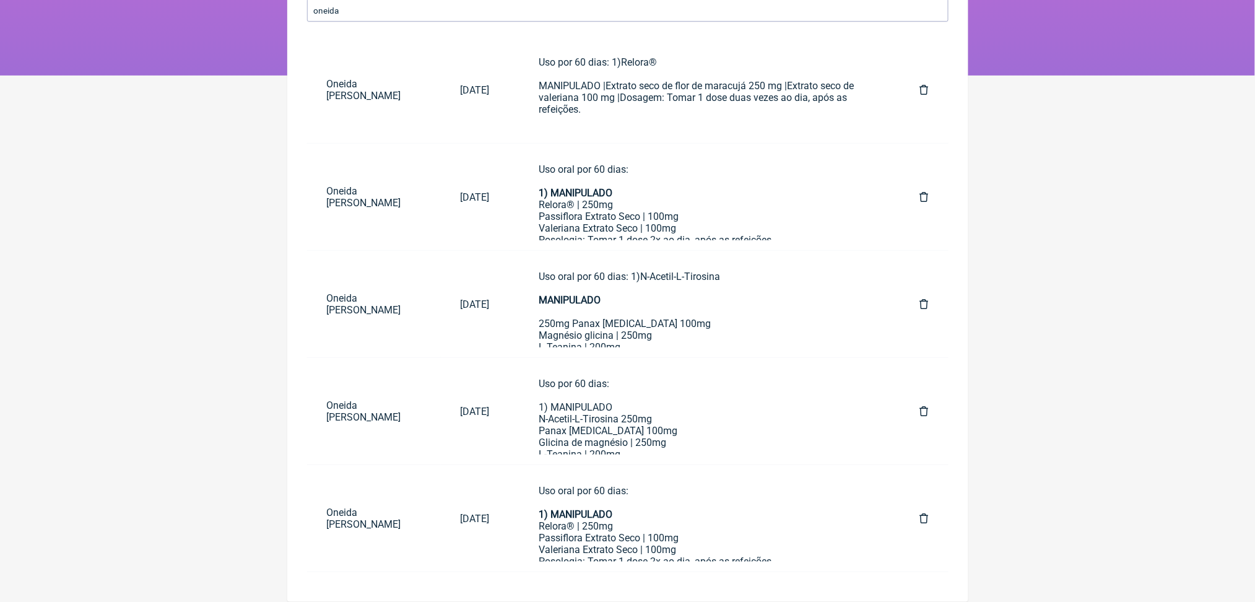
scroll to position [235, 0]
click at [613, 532] on font "Relora® | 250mg" at bounding box center [576, 526] width 74 height 12
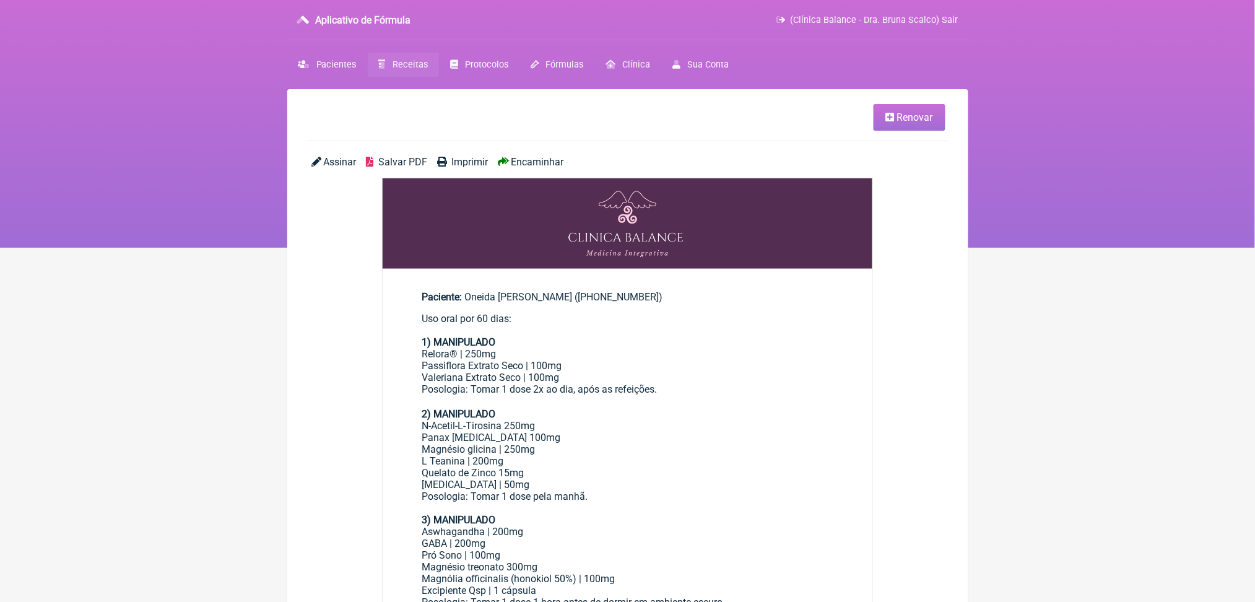
click at [897, 123] on font "Renovar" at bounding box center [915, 117] width 36 height 12
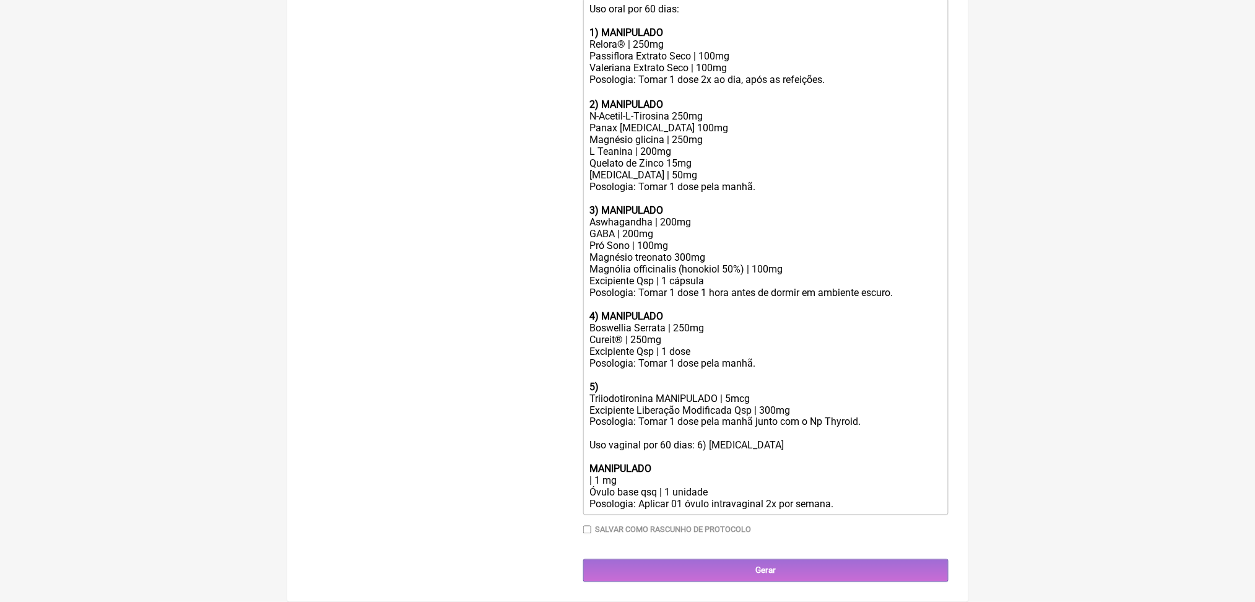
scroll to position [555, 0]
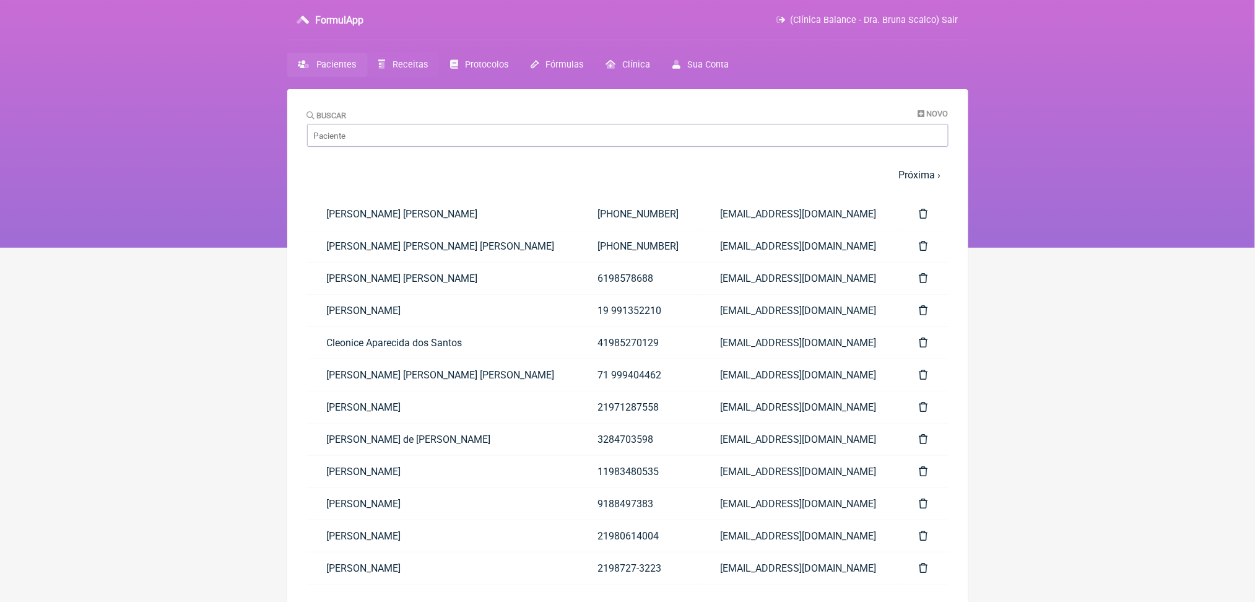
click at [417, 70] on span "Receitas" at bounding box center [409, 64] width 35 height 11
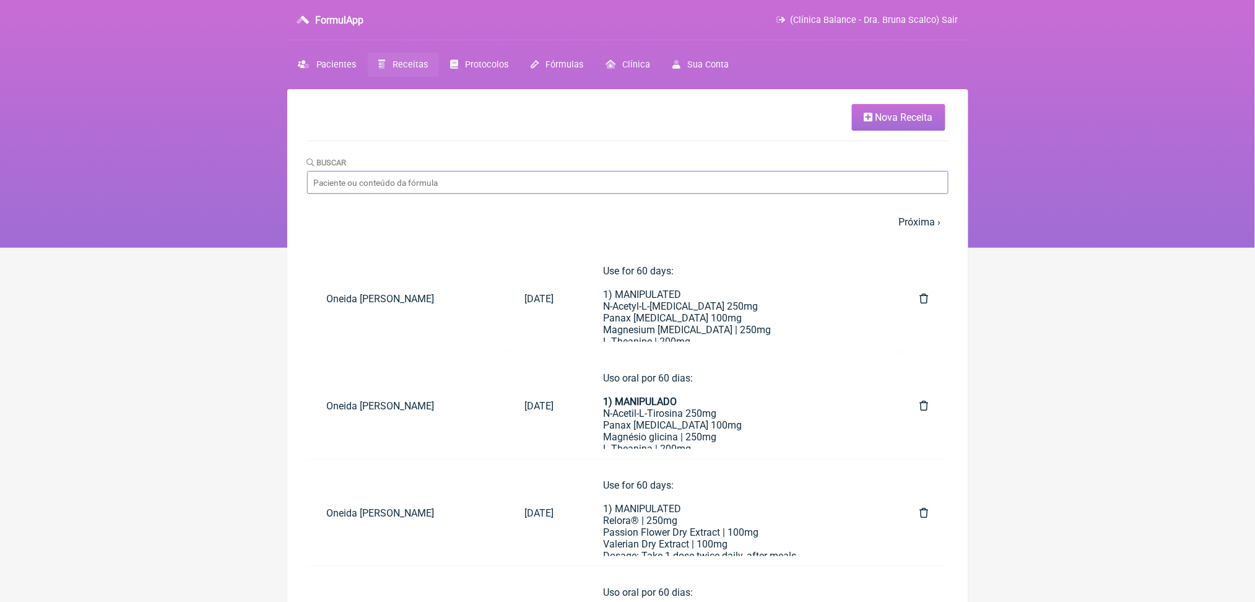
click at [404, 194] on input "Buscar" at bounding box center [627, 182] width 641 height 23
type input "oneida maximo"
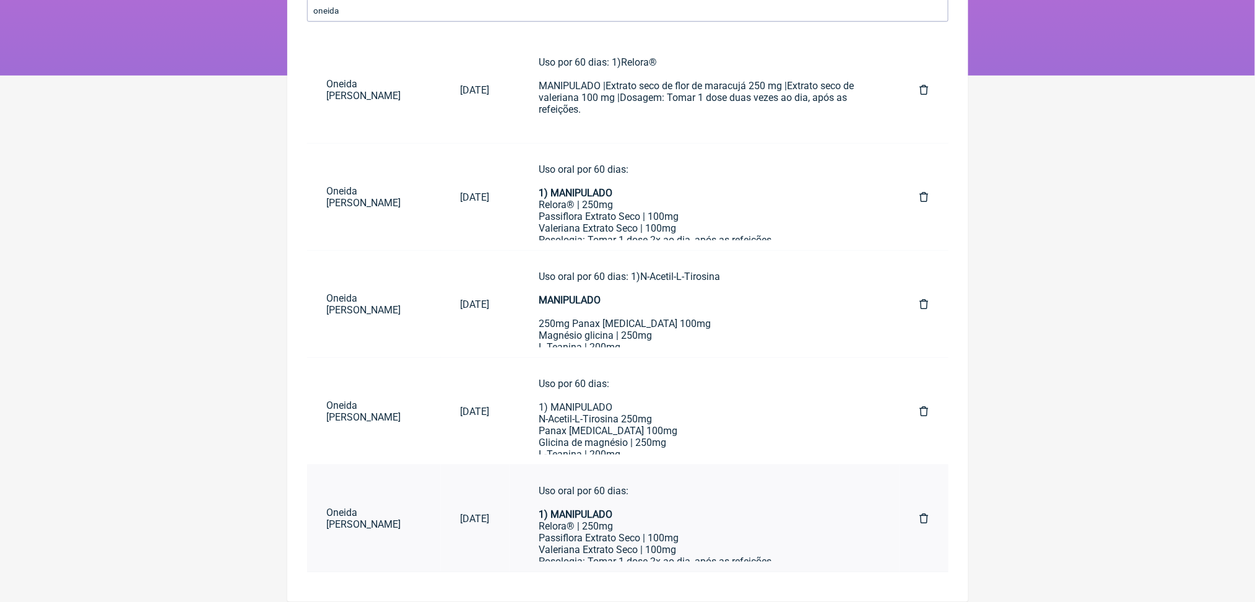
scroll to position [683, 0]
click at [654, 491] on div "Uso oral por 60 dias: 1) MANIPULADO Relora® | 250mg Passiflora Extrato Seco | 1…" at bounding box center [704, 298] width 331 height 507
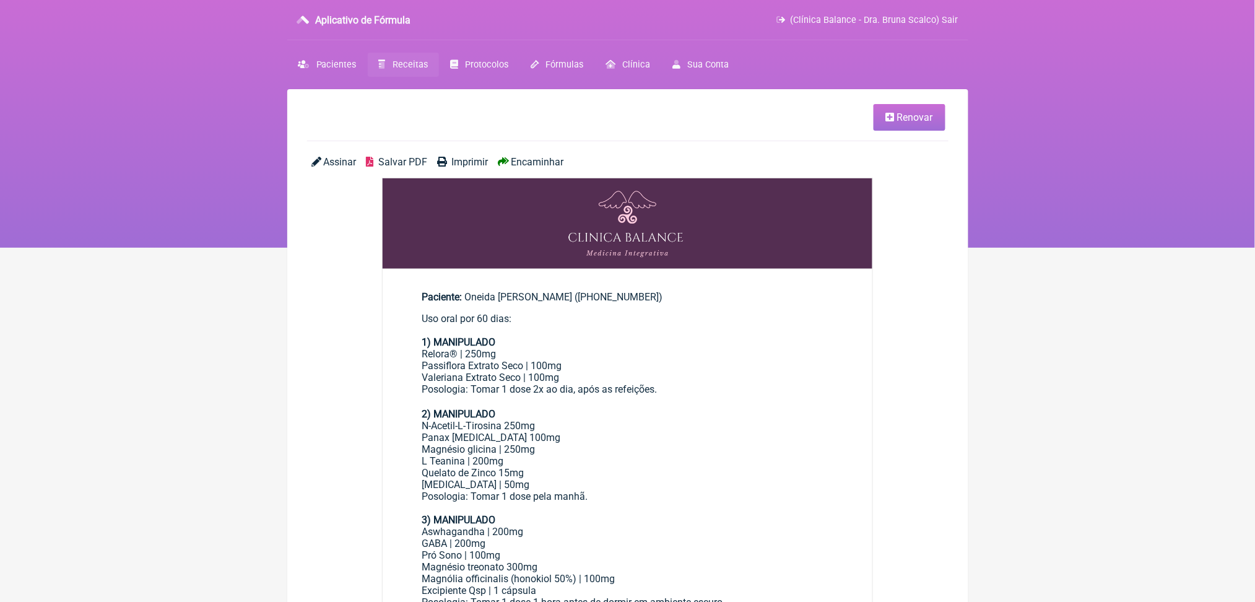
click at [899, 119] on font "Renovar" at bounding box center [915, 117] width 36 height 12
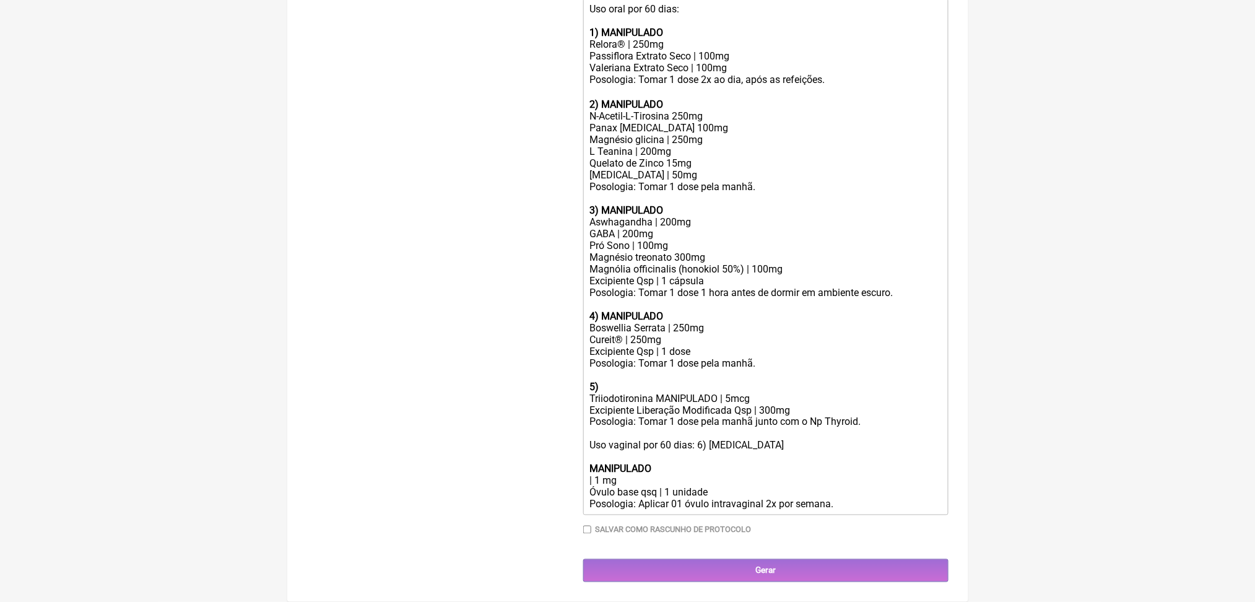
scroll to position [448, 0]
click at [719, 339] on trix-editor "Uso oral por 60 dias: 1) MANIPULADO Relora® | 250mg Passiflora Extrato Seco | 1…" at bounding box center [765, 257] width 365 height 516
drag, startPoint x: 820, startPoint y: 331, endPoint x: 616, endPoint y: 187, distance: 249.2
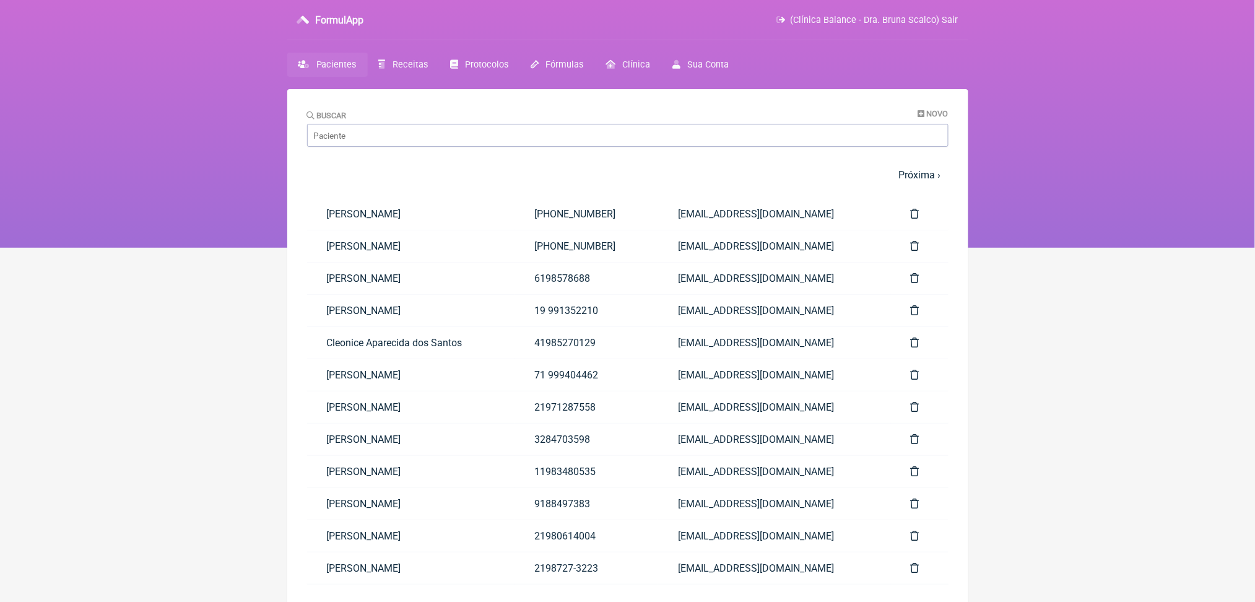
click at [423, 90] on main "Buscar Novo 1 2 3 4 5 … Próxima › Última » Paciente Telefone Email [PERSON_NAME…" at bounding box center [627, 390] width 681 height 602
click at [421, 70] on span "Receitas" at bounding box center [409, 64] width 35 height 11
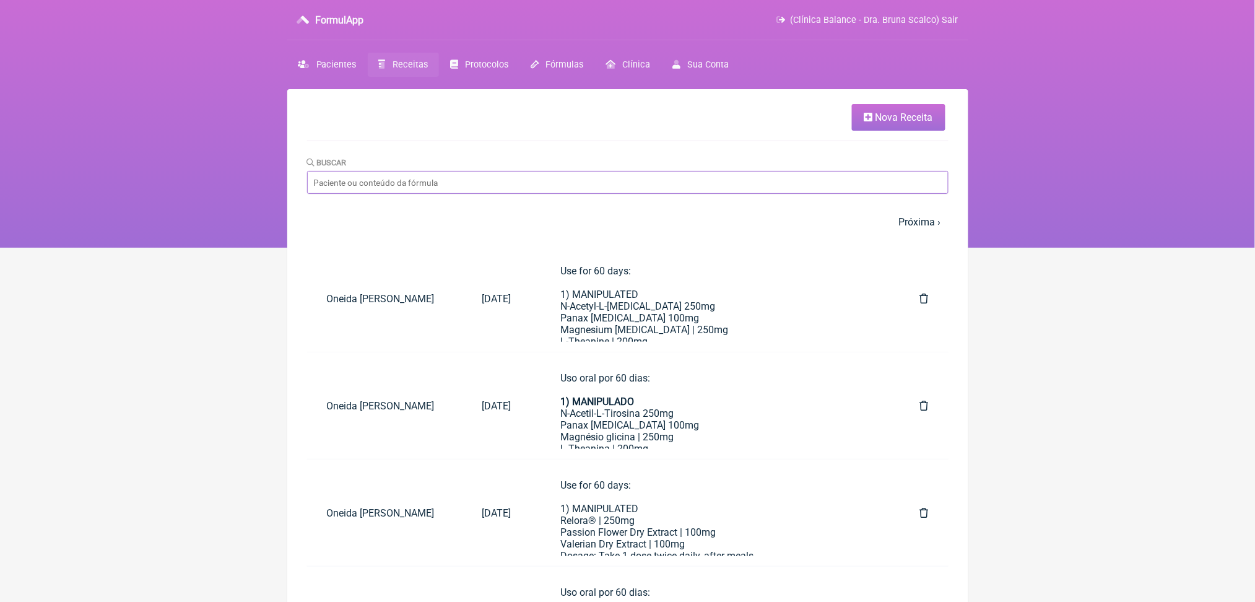
click at [527, 194] on input "Buscar" at bounding box center [627, 182] width 641 height 23
type input "oneida maximo"
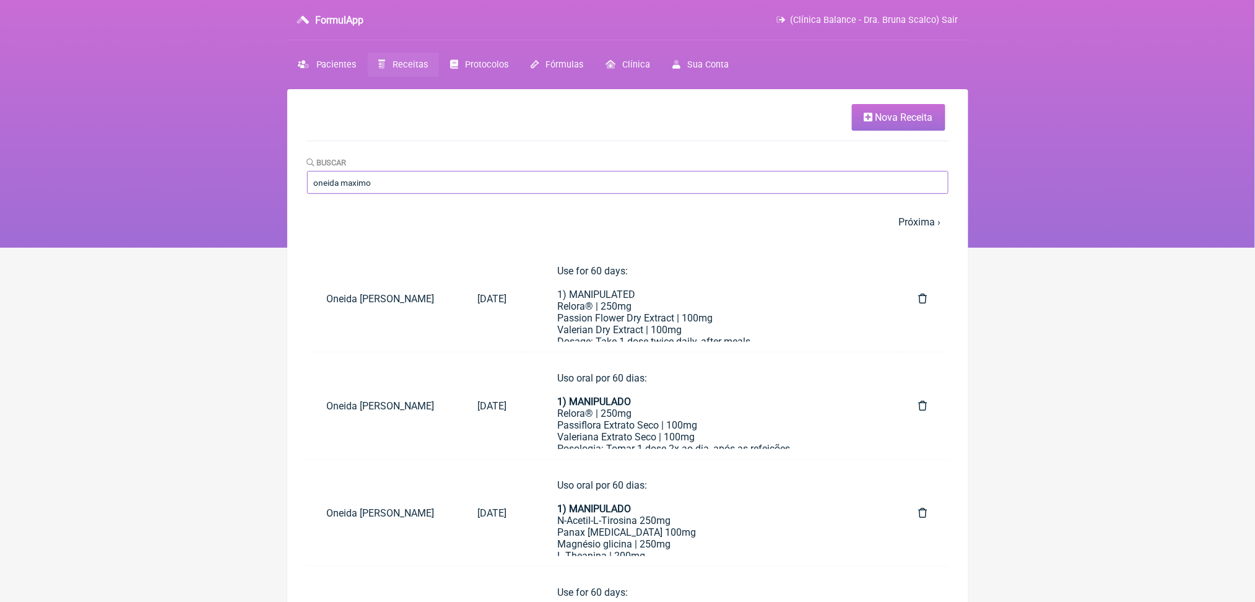
scroll to position [281, 0]
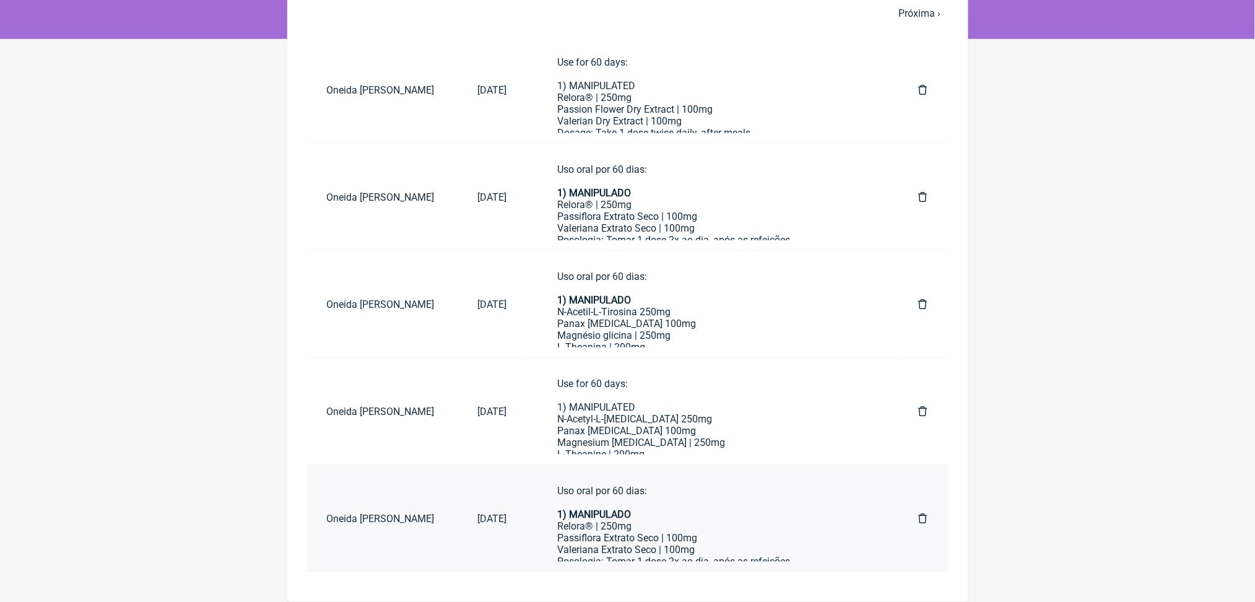
click at [602, 546] on link "Uso oral por 60 dias: 1) MANIPULADO Relora® | 250mg Passiflora Extrato Seco | 1…" at bounding box center [712, 518] width 351 height 87
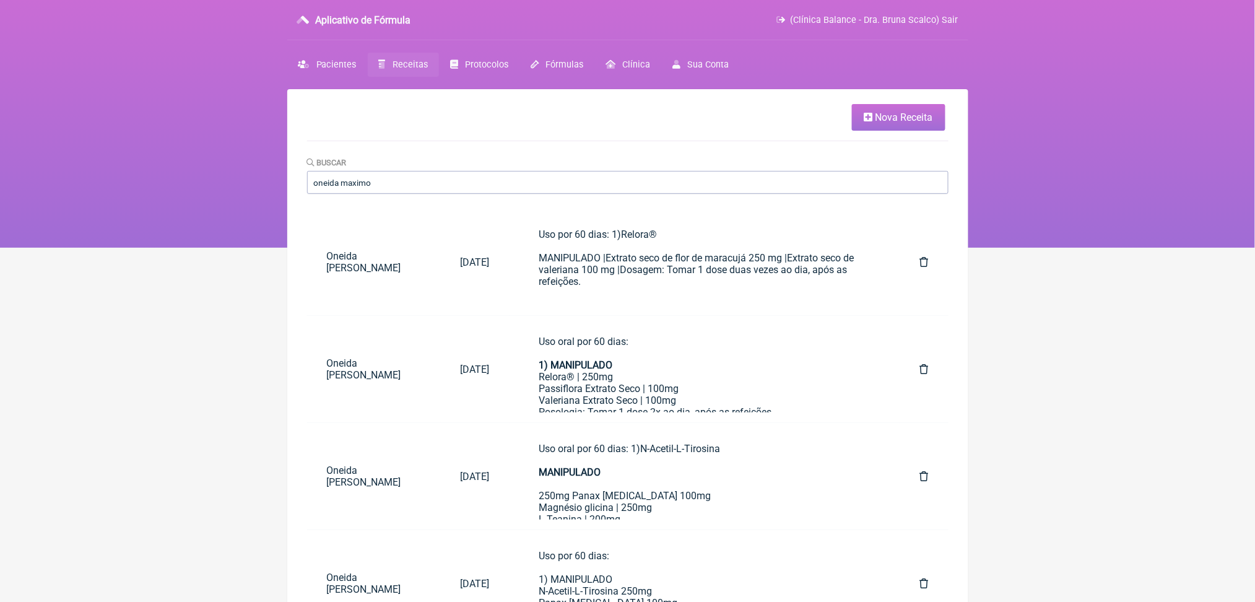
scroll to position [235, 0]
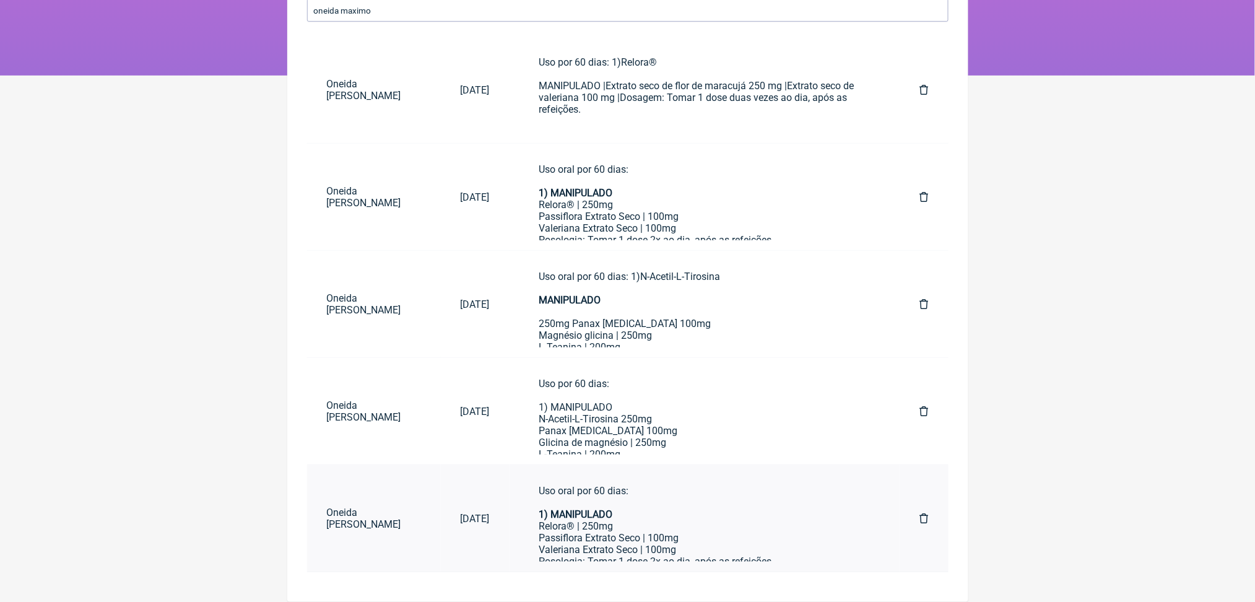
click at [613, 527] on font "Relora® | 250mg" at bounding box center [576, 526] width 74 height 12
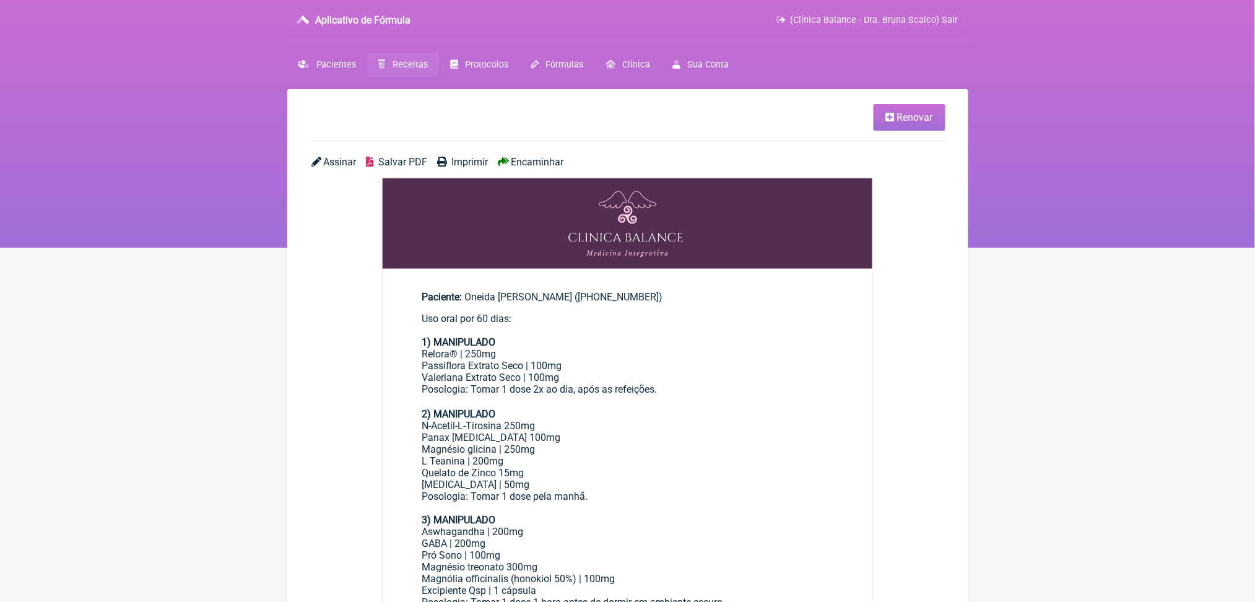
click at [894, 131] on link "Renovar" at bounding box center [909, 117] width 72 height 27
